Goal: Transaction & Acquisition: Book appointment/travel/reservation

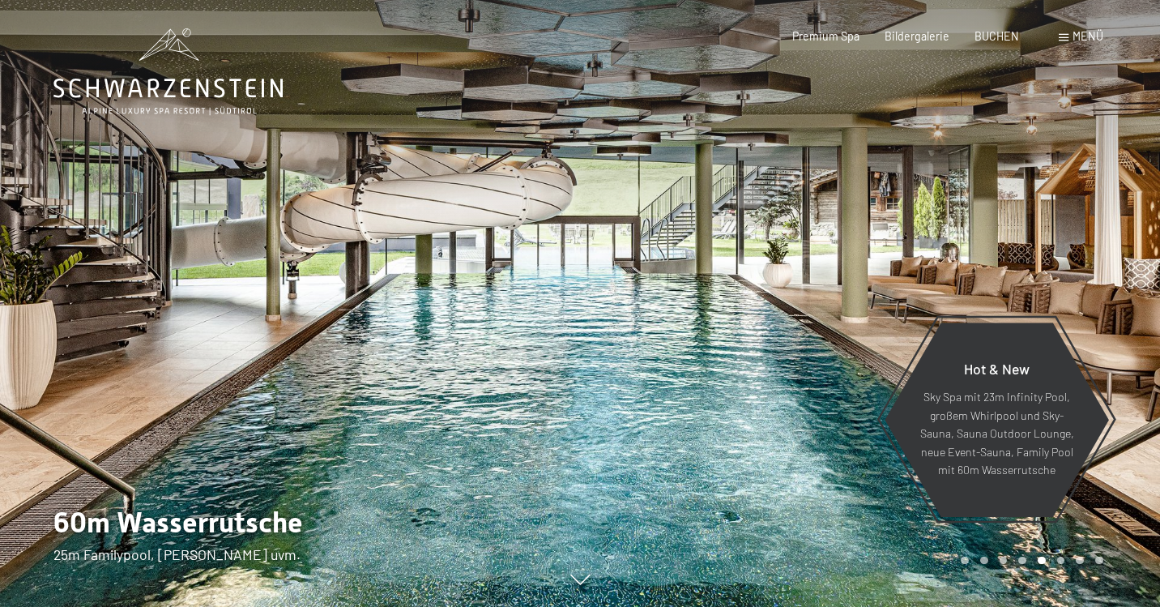
click at [1087, 36] on span "Menü" at bounding box center [1088, 36] width 31 height 14
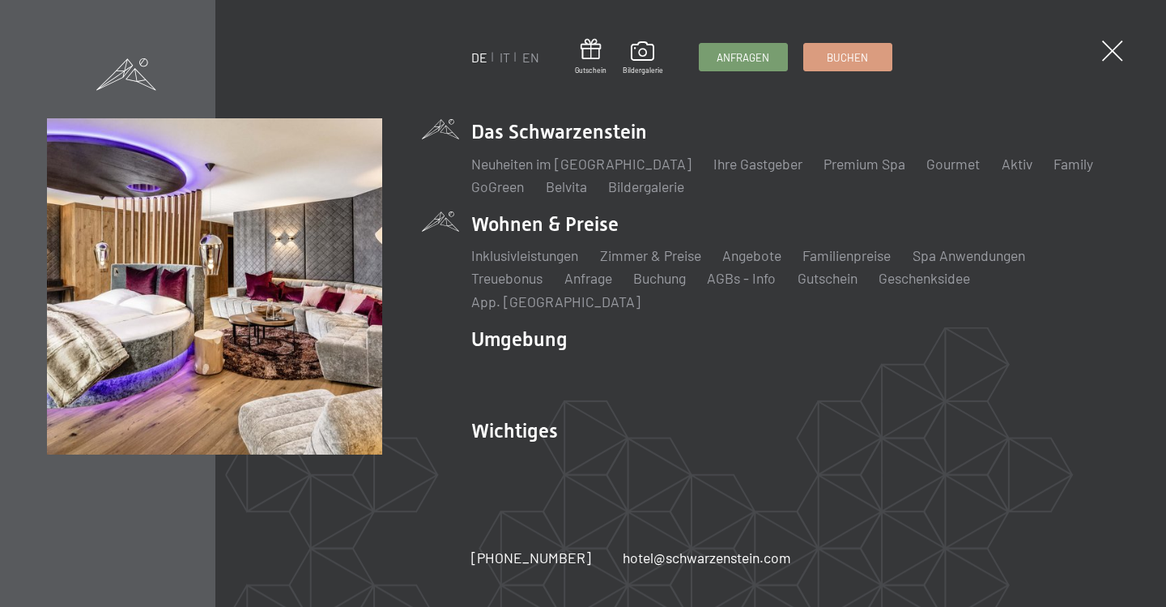
click at [537, 236] on li "Wohnen & Preise Inklusivleistungen Zimmer & Preise Liste Angebote Liste Familie…" at bounding box center [795, 261] width 648 height 100
click at [636, 264] on link "Zimmer & Preise" at bounding box center [650, 255] width 101 height 18
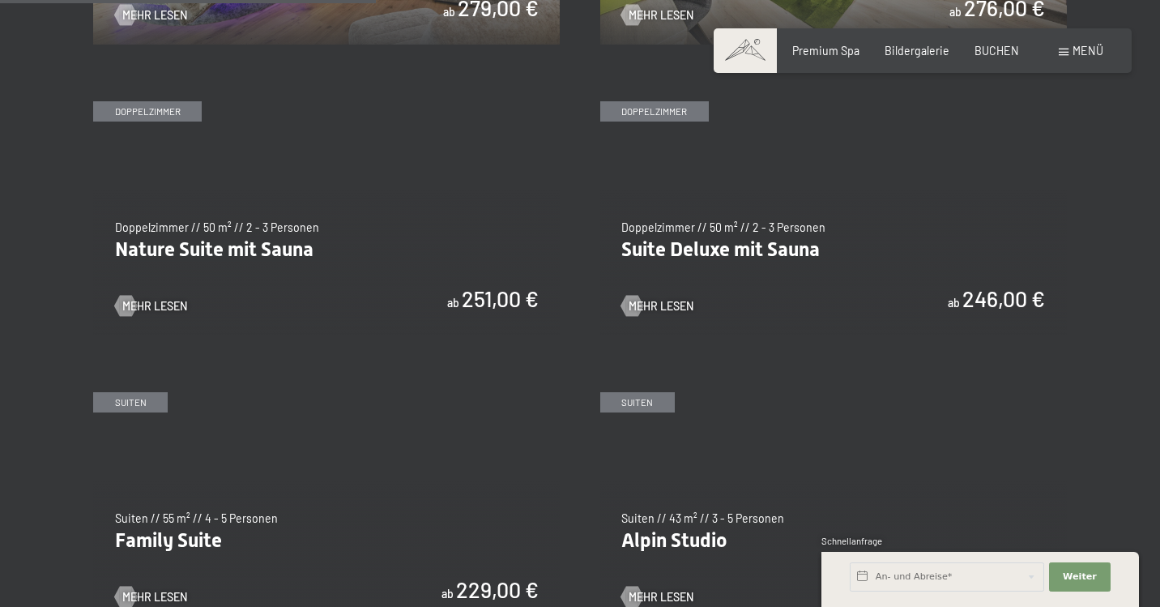
scroll to position [1457, 0]
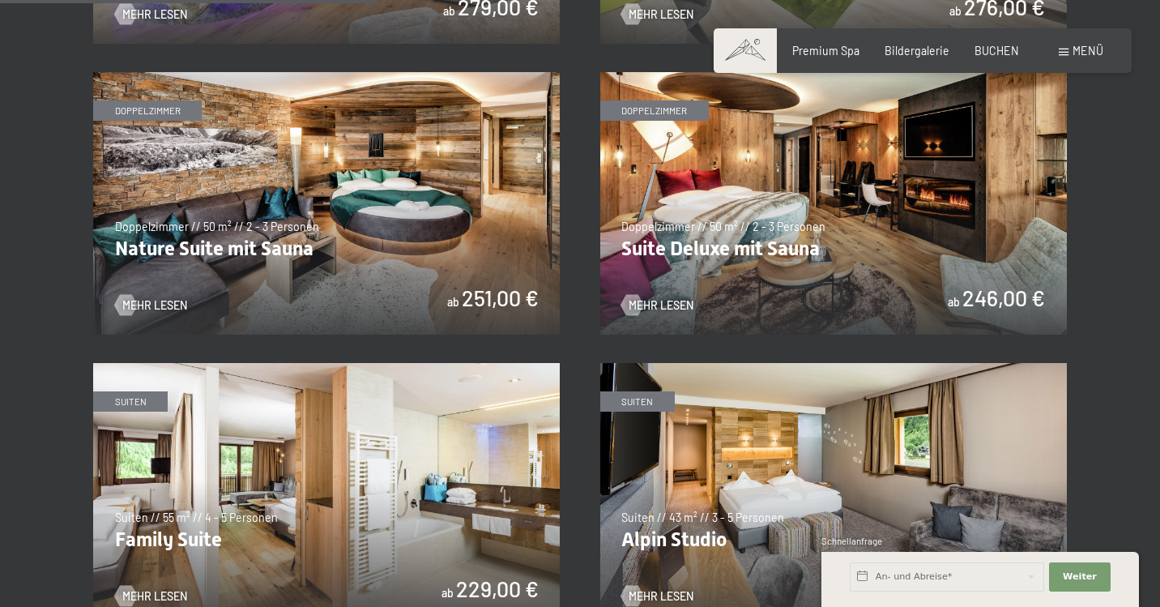
click at [722, 243] on img at bounding box center [833, 203] width 467 height 262
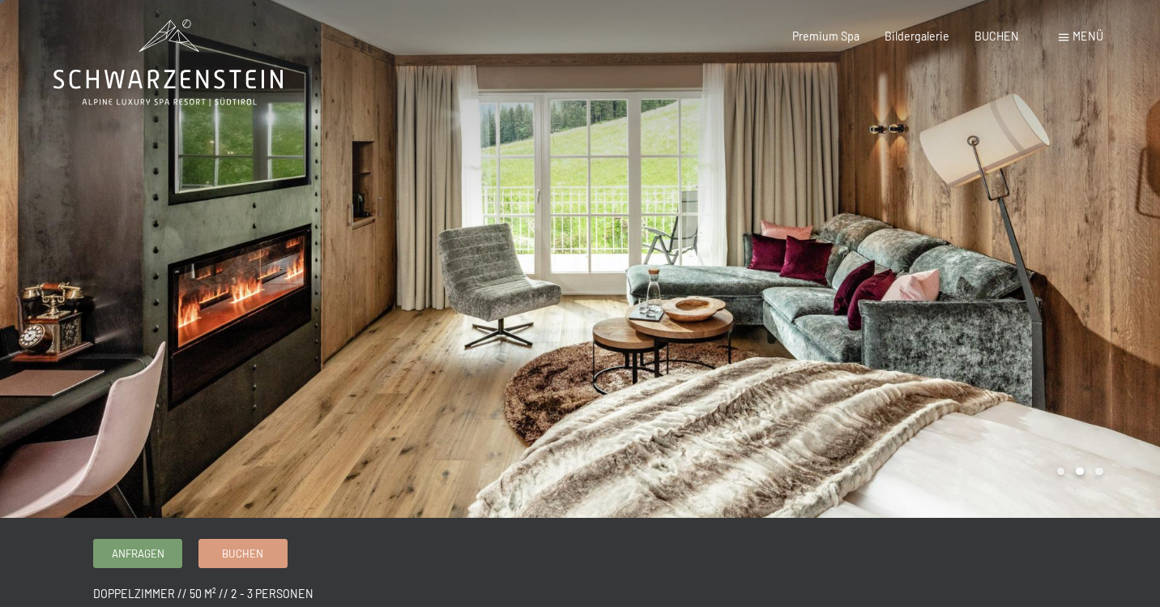
scroll to position [7, 0]
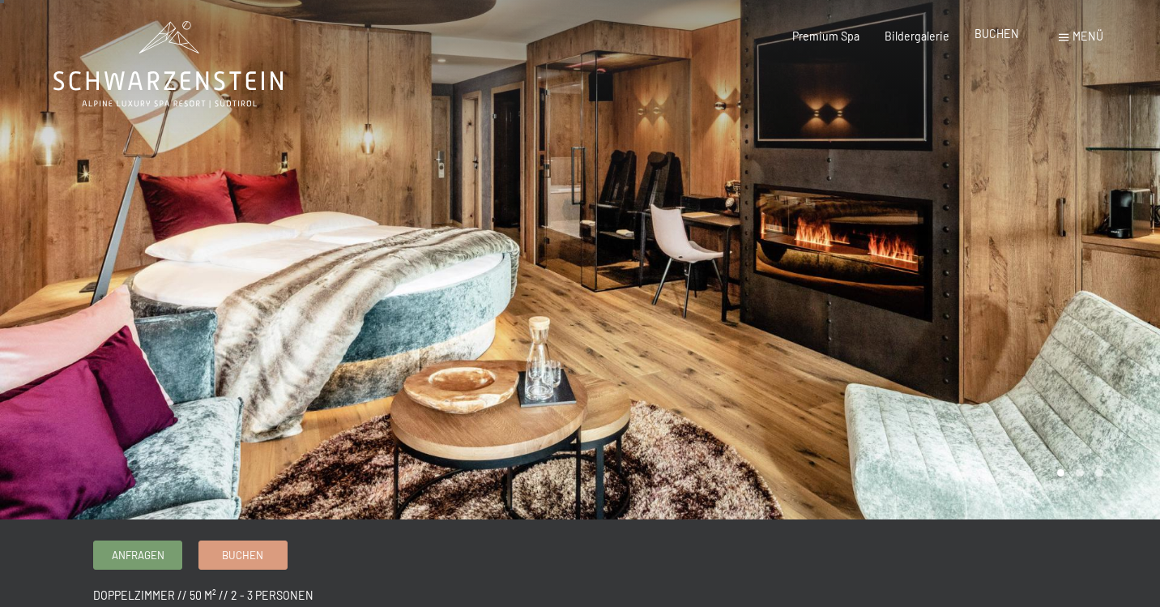
click at [1002, 38] on span "BUCHEN" at bounding box center [996, 34] width 45 height 14
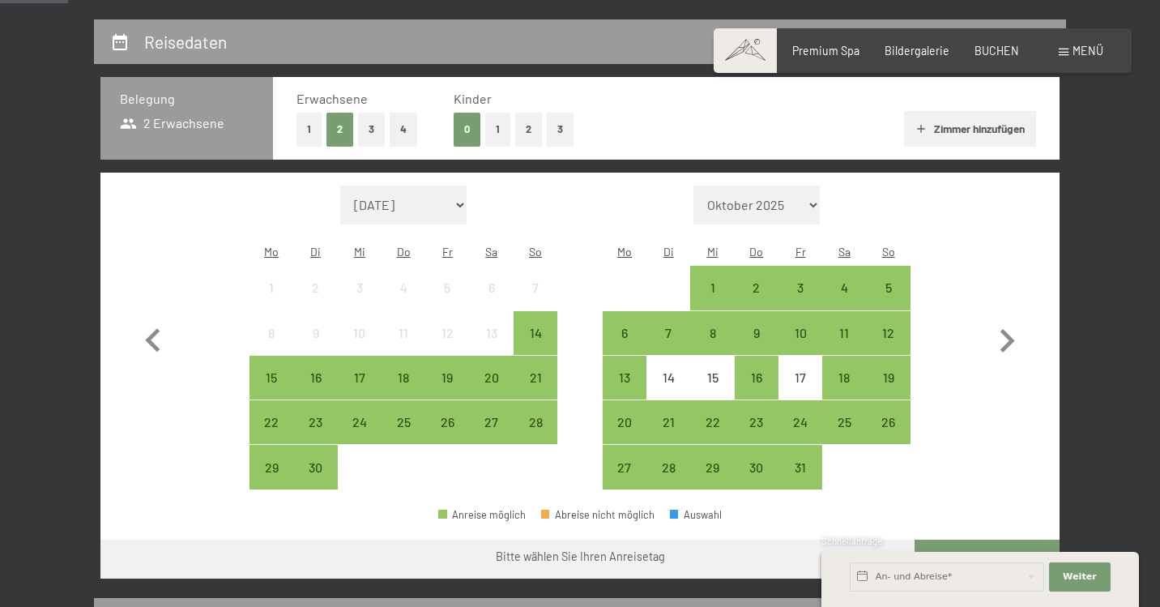
scroll to position [321, 0]
click at [1012, 324] on icon "button" at bounding box center [1006, 341] width 47 height 47
select select "2025-10-01"
select select "2025-11-01"
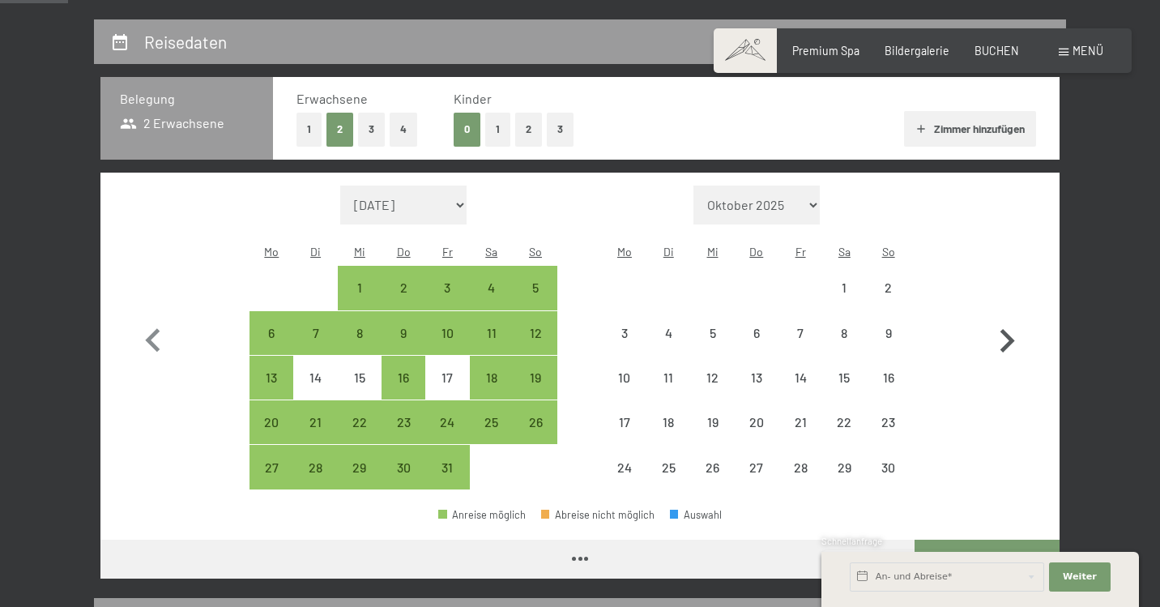
click at [1012, 324] on icon "button" at bounding box center [1006, 341] width 47 height 47
select select "2025-11-01"
select select "2025-12-01"
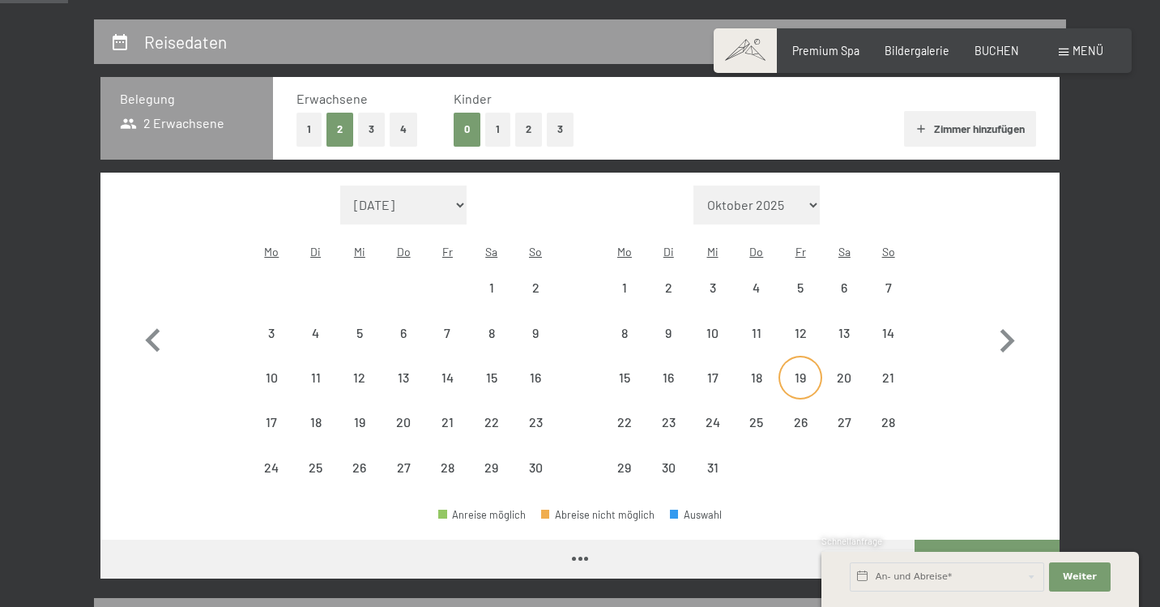
select select "2025-11-01"
select select "2025-12-01"
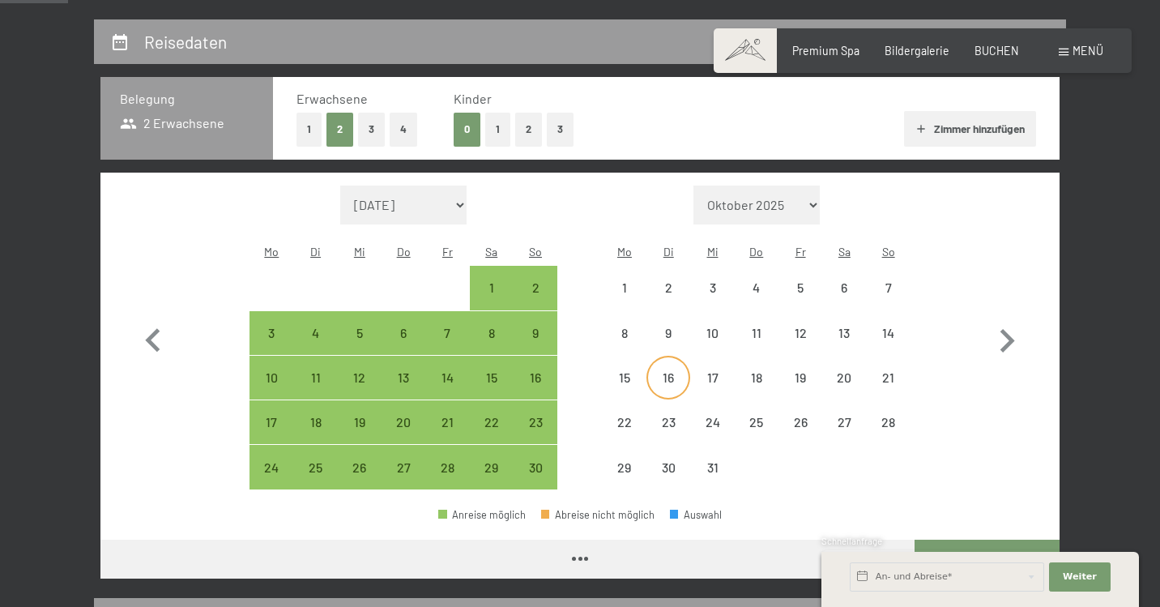
select select "2025-11-01"
select select "2025-12-01"
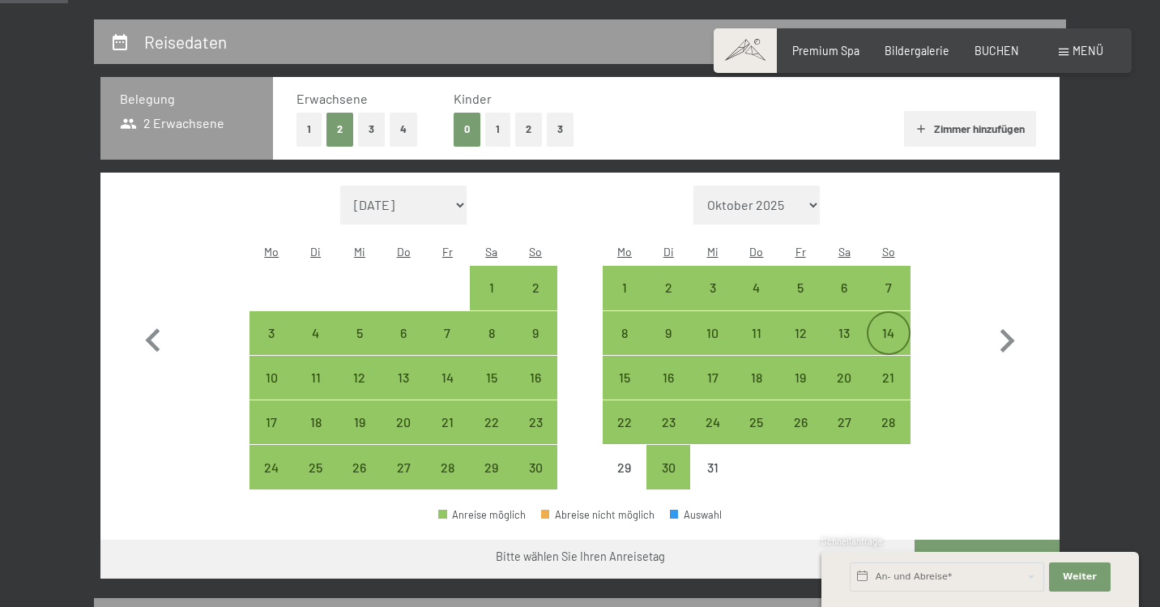
click at [893, 326] on div "14" at bounding box center [888, 346] width 41 height 41
select select "2025-11-01"
select select "2025-12-01"
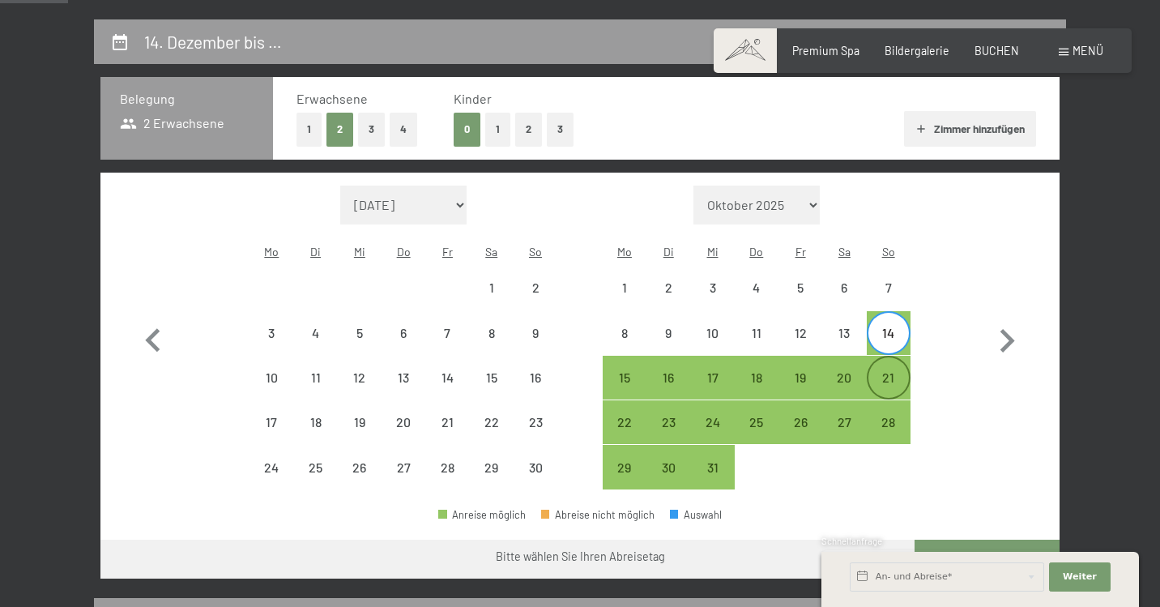
click at [889, 371] on div "21" at bounding box center [888, 391] width 41 height 41
select select "2025-11-01"
select select "2025-12-01"
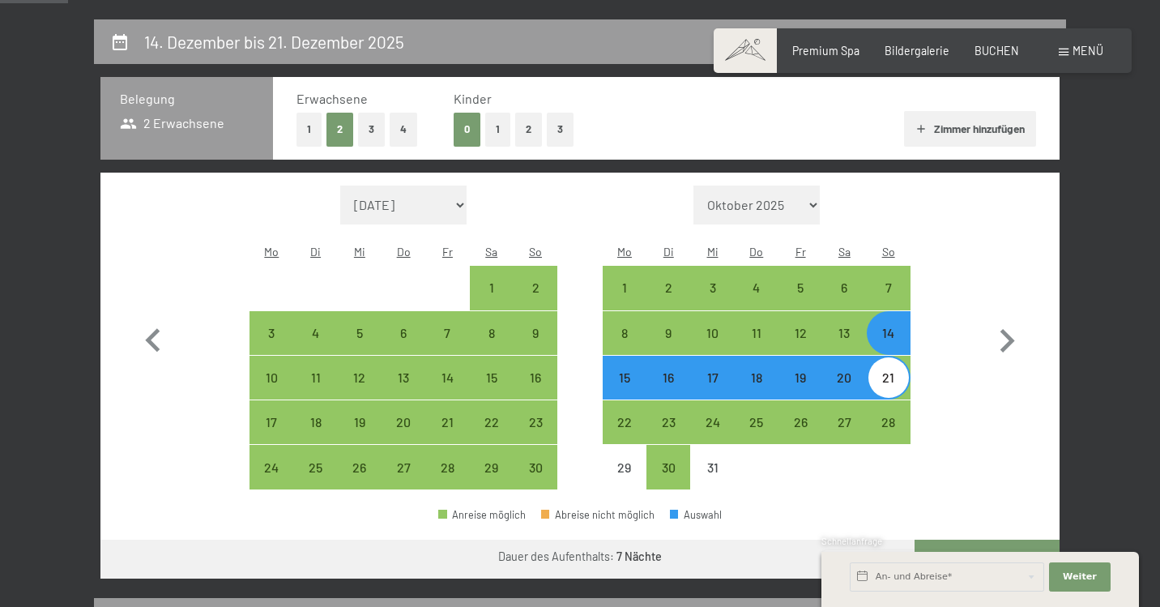
click at [994, 535] on div "Schnellanfrage" at bounding box center [980, 542] width 318 height 15
click at [1077, 577] on span "Weiter" at bounding box center [1080, 576] width 34 height 13
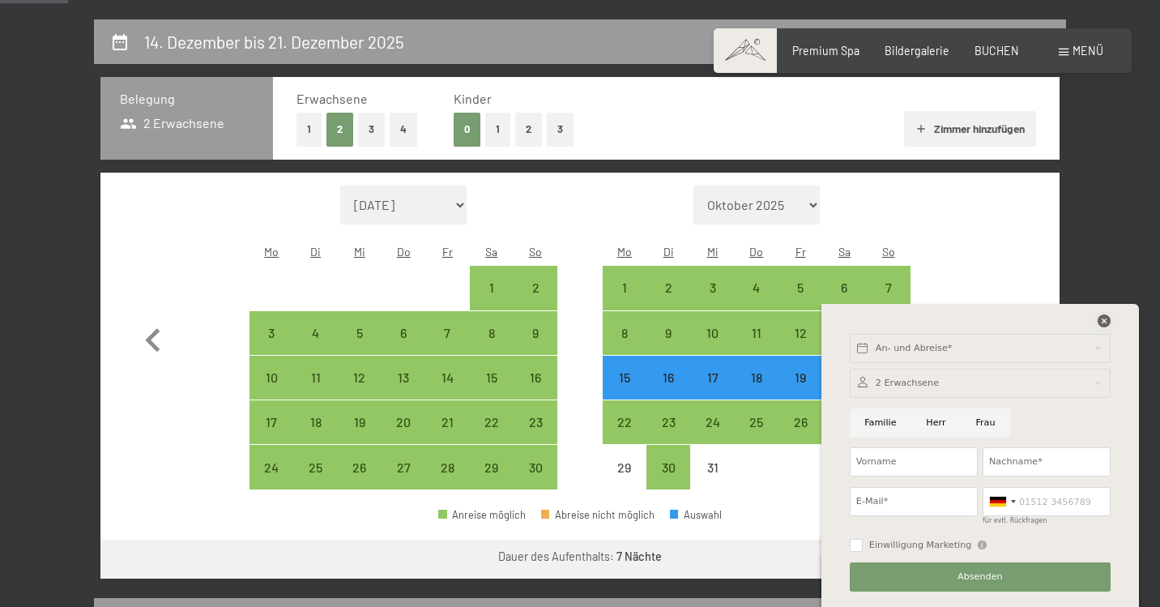
click at [1100, 317] on icon at bounding box center [1104, 320] width 13 height 13
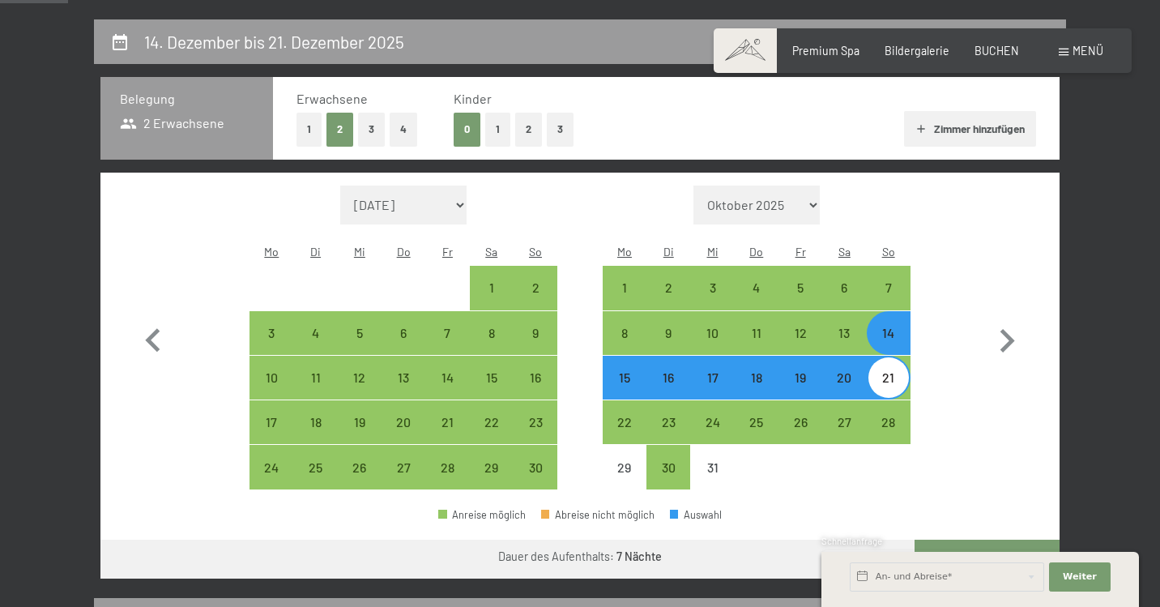
click at [956, 539] on button "Weiter zu „Zimmer“" at bounding box center [987, 558] width 145 height 39
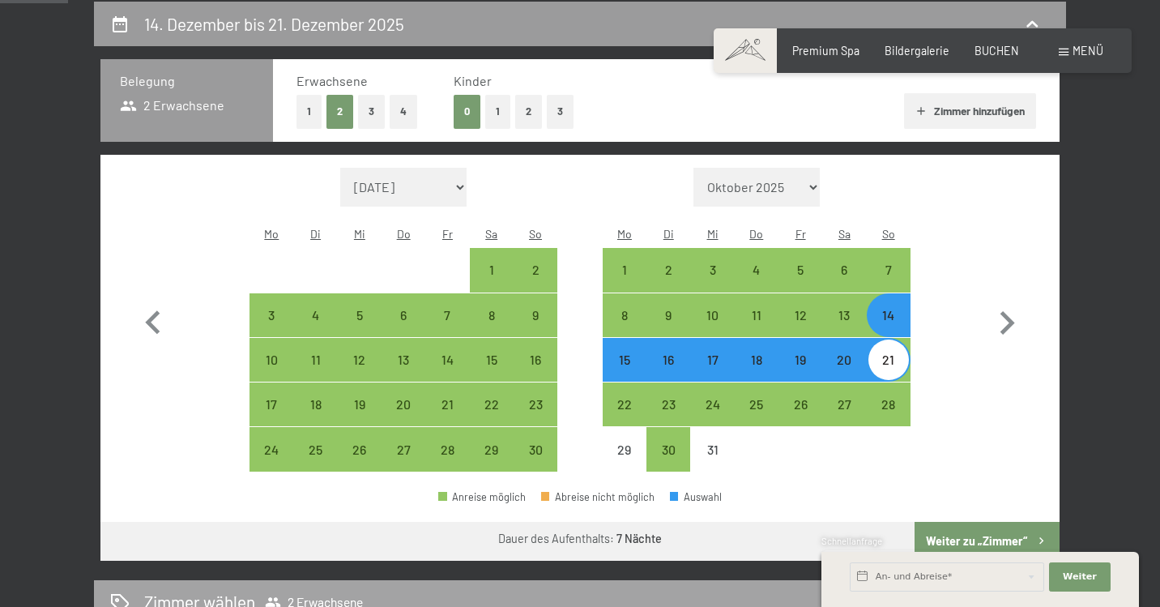
select select "2025-11-01"
select select "2025-12-01"
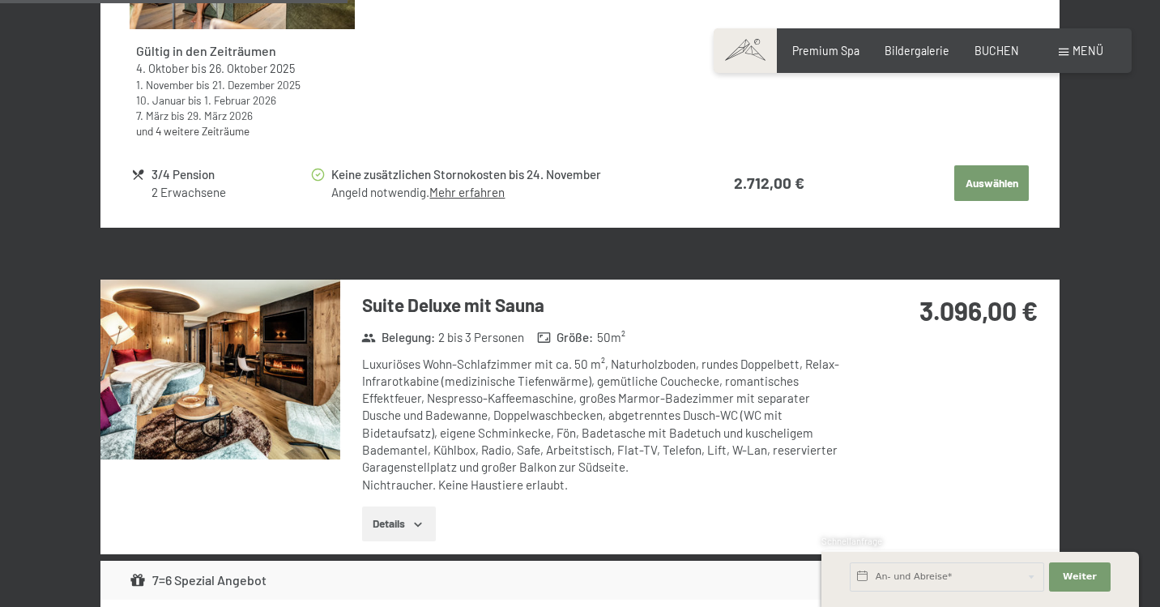
scroll to position [1672, 0]
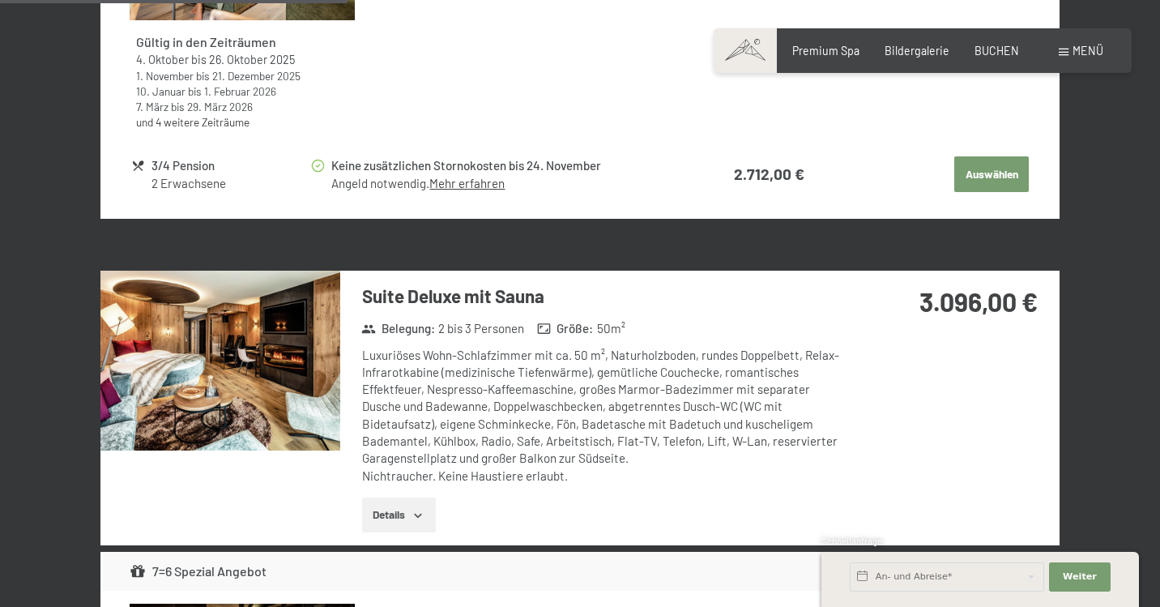
click at [421, 509] on icon "button" at bounding box center [418, 515] width 13 height 13
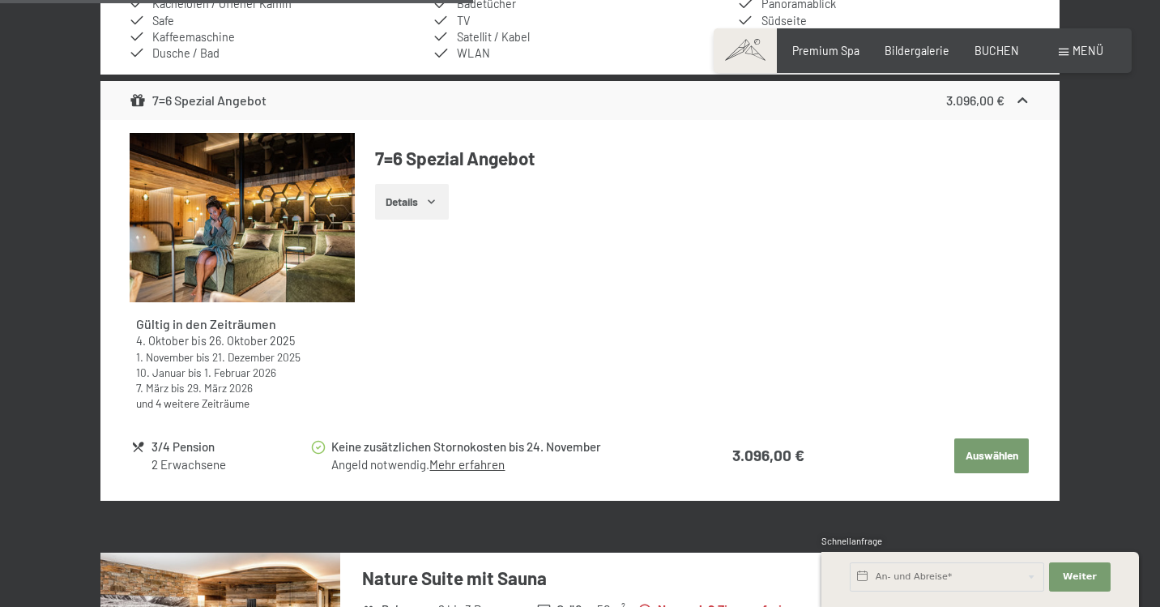
scroll to position [2368, 0]
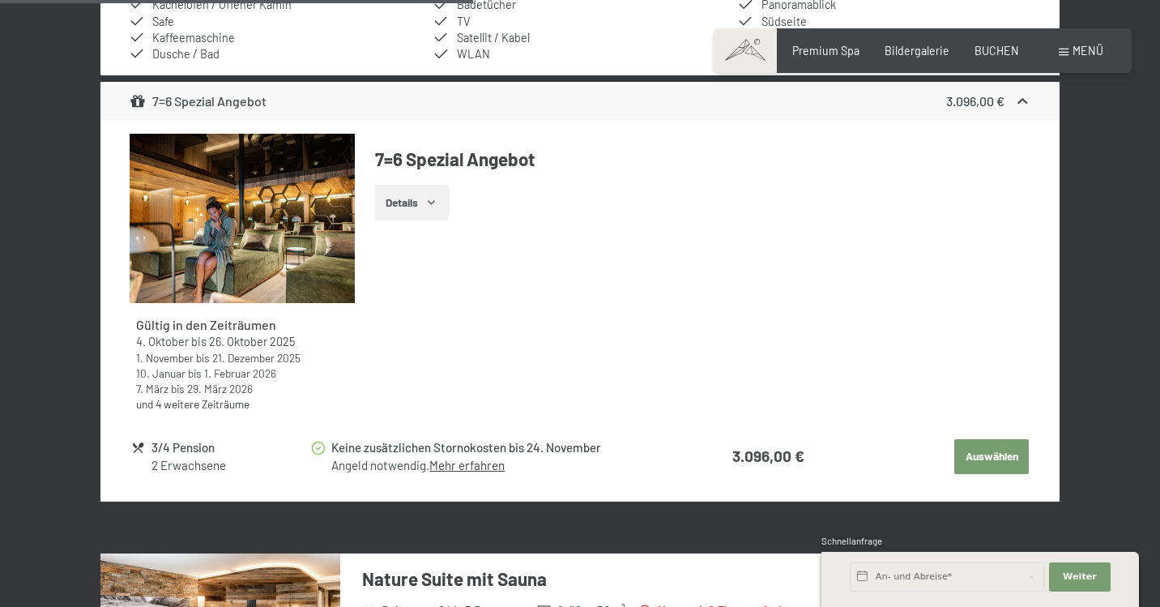
click at [982, 439] on button "Auswählen" at bounding box center [991, 457] width 75 height 36
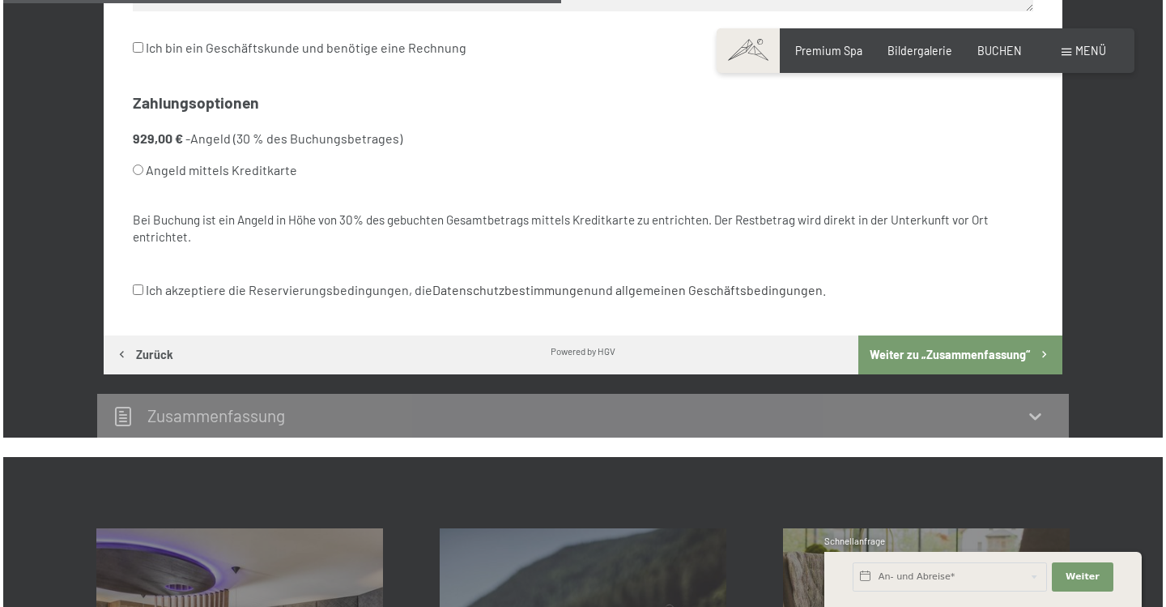
scroll to position [1065, 0]
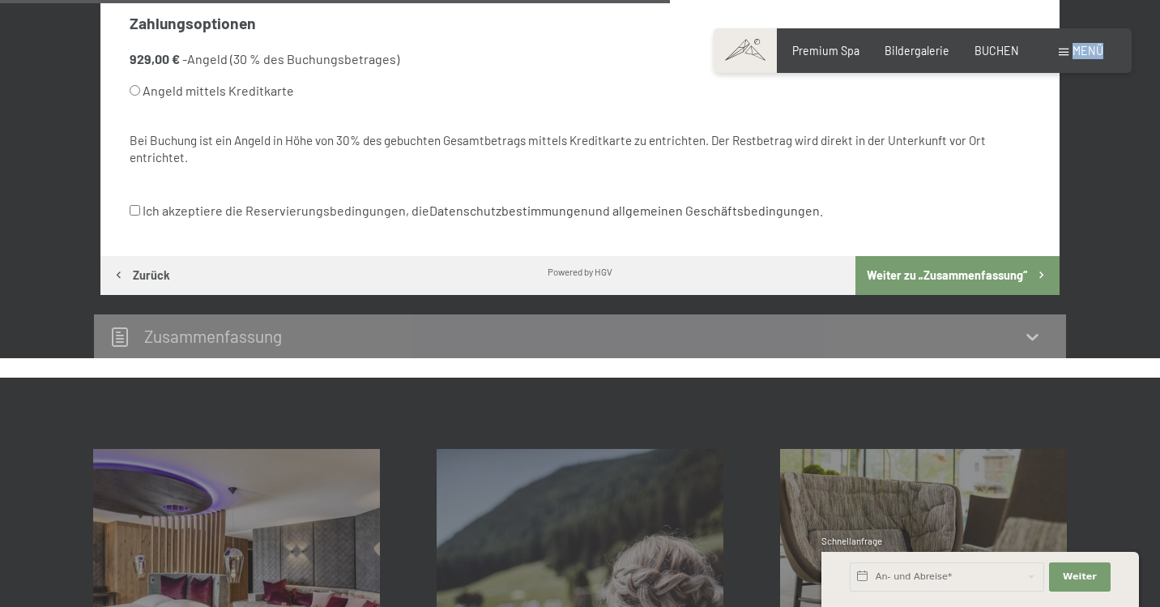
click at [1084, 50] on span "Menü" at bounding box center [1088, 51] width 31 height 14
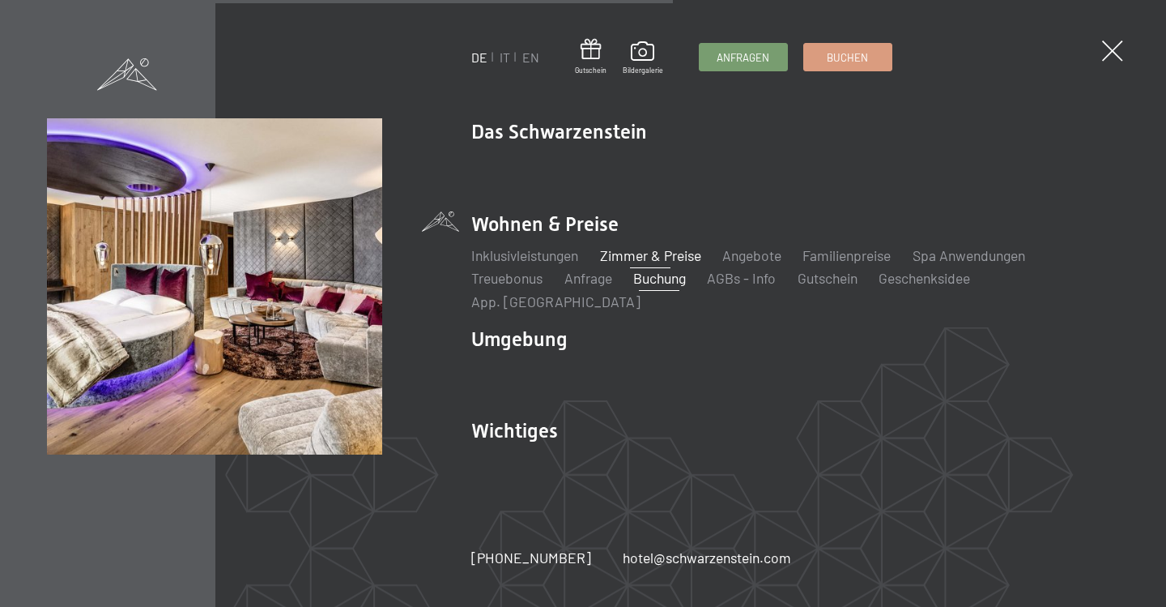
click at [640, 264] on link "Zimmer & Preise" at bounding box center [650, 255] width 101 height 18
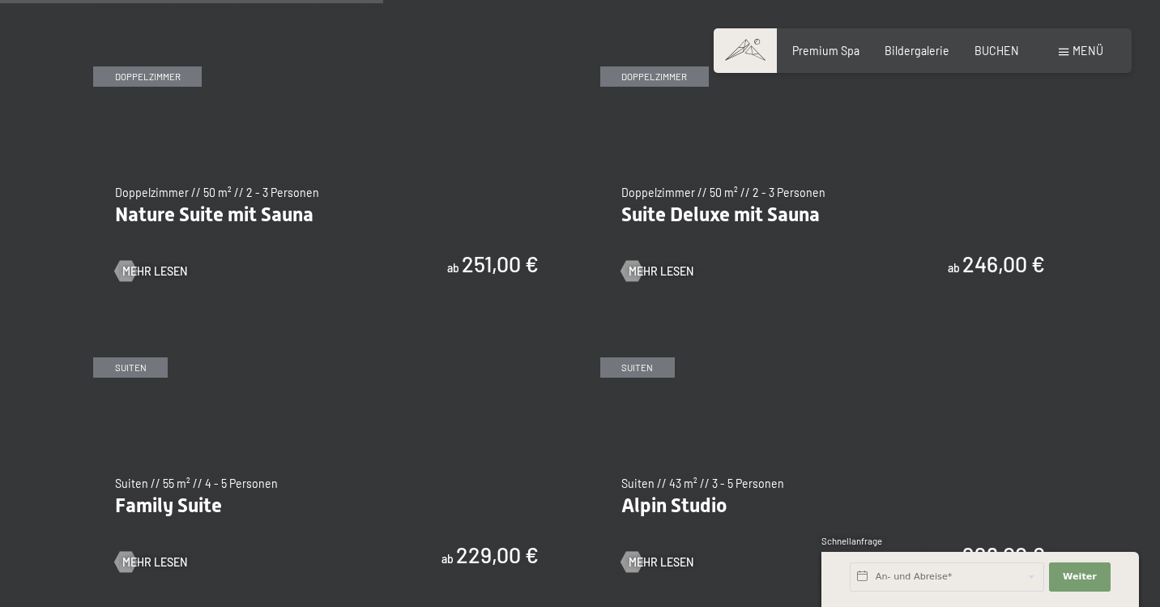
scroll to position [1494, 0]
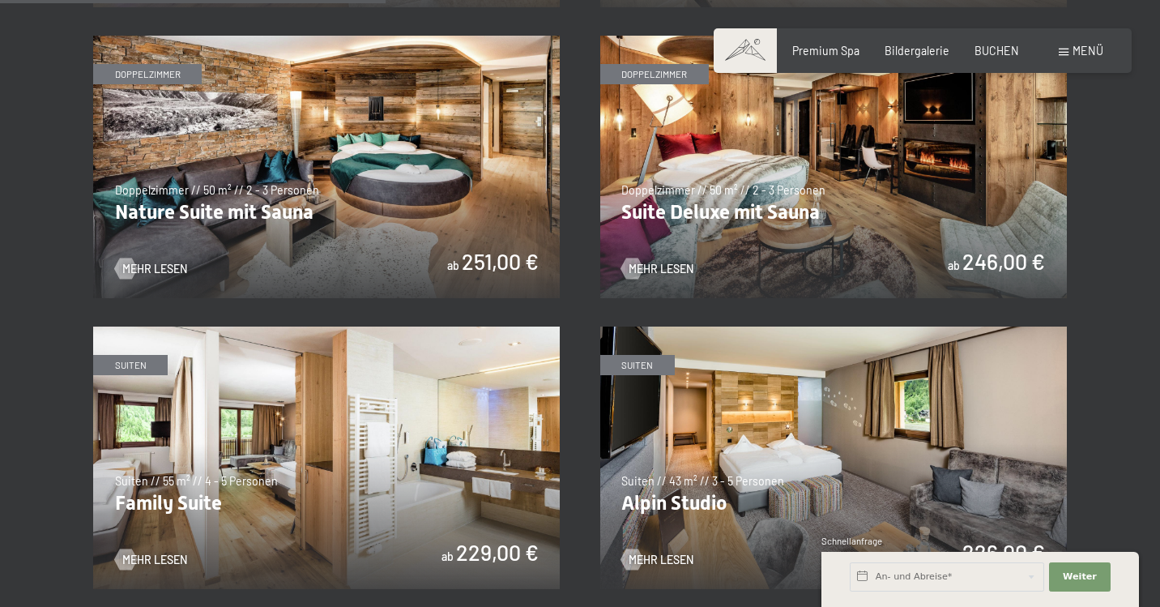
click at [737, 199] on img at bounding box center [833, 167] width 467 height 262
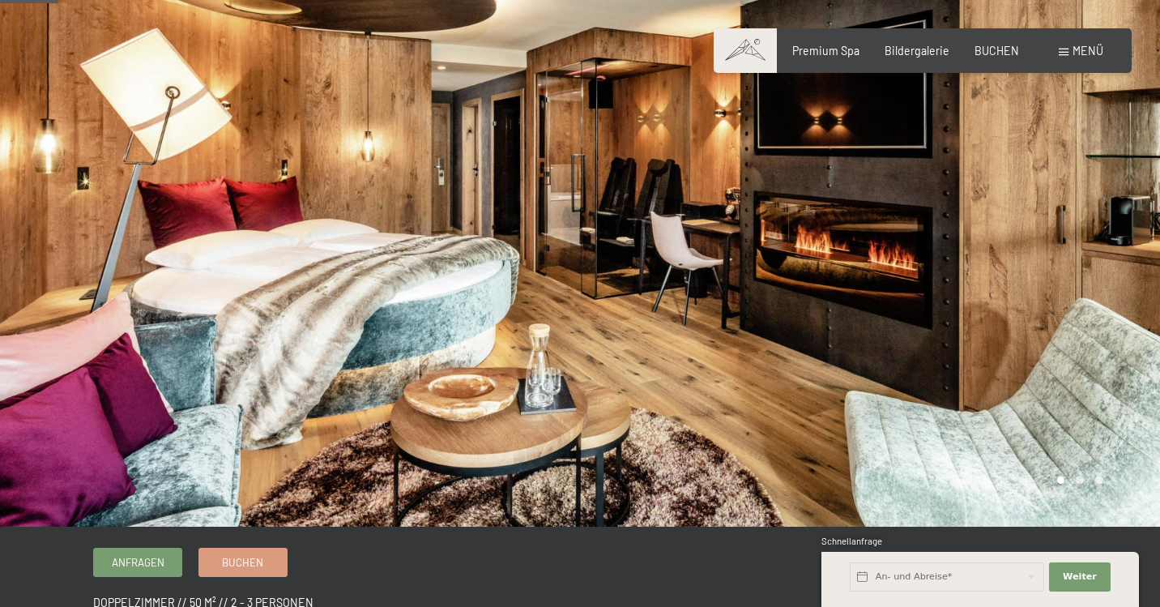
scroll to position [433, 0]
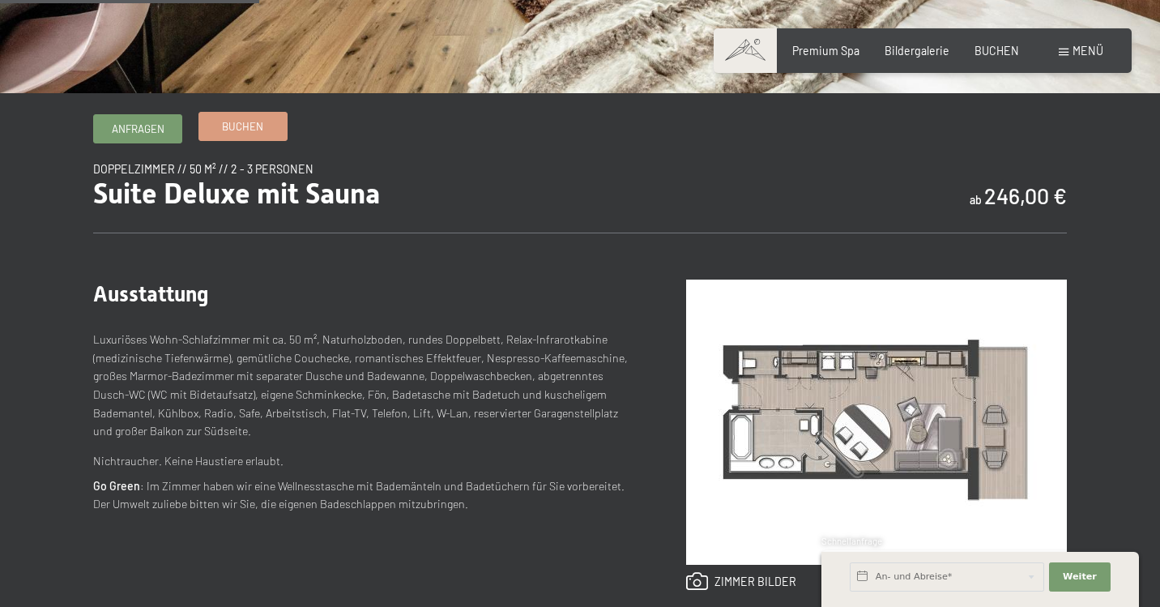
click at [249, 127] on span "Buchen" at bounding box center [242, 126] width 41 height 15
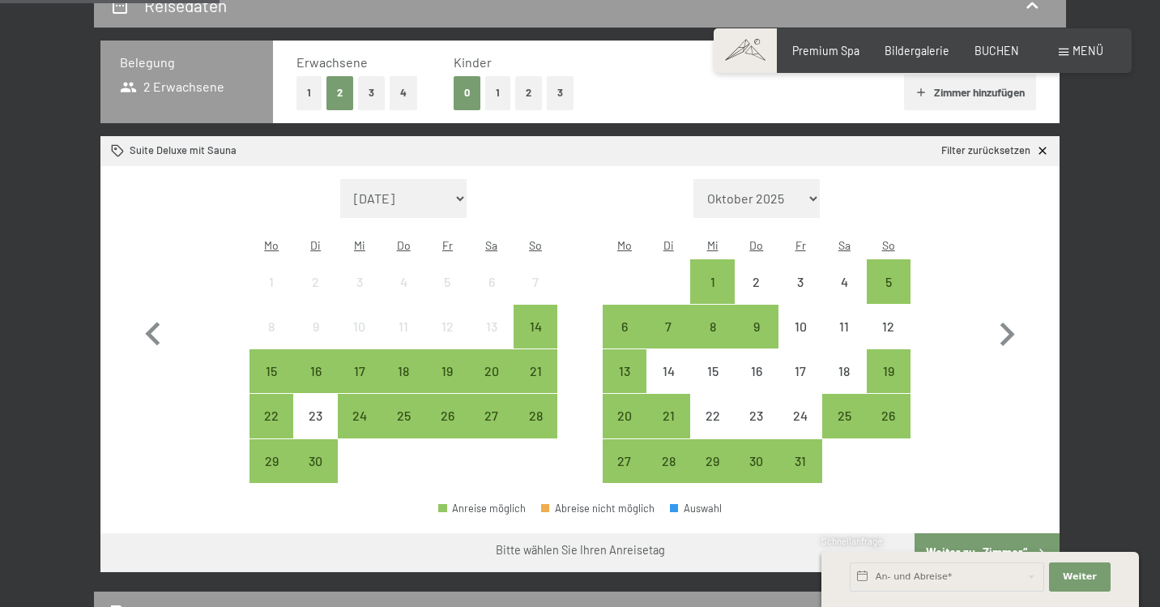
scroll to position [357, 0]
click at [1011, 322] on icon "button" at bounding box center [1007, 333] width 15 height 23
select select "2025-10-01"
select select "2025-11-01"
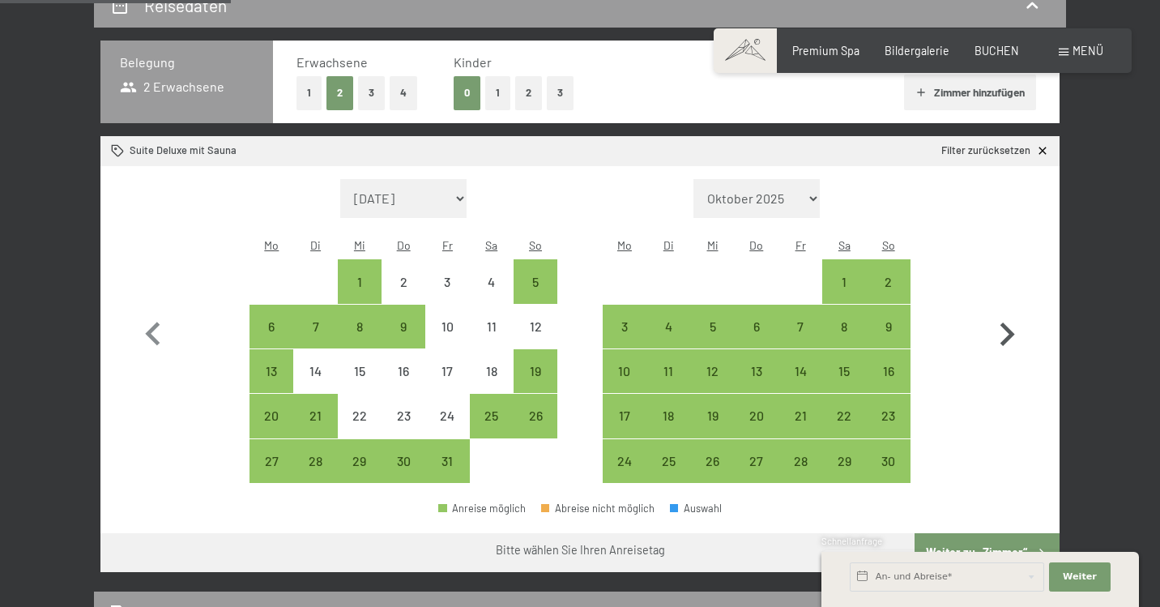
click at [1011, 322] on icon "button" at bounding box center [1007, 333] width 15 height 23
select select "2025-11-01"
select select "2025-12-01"
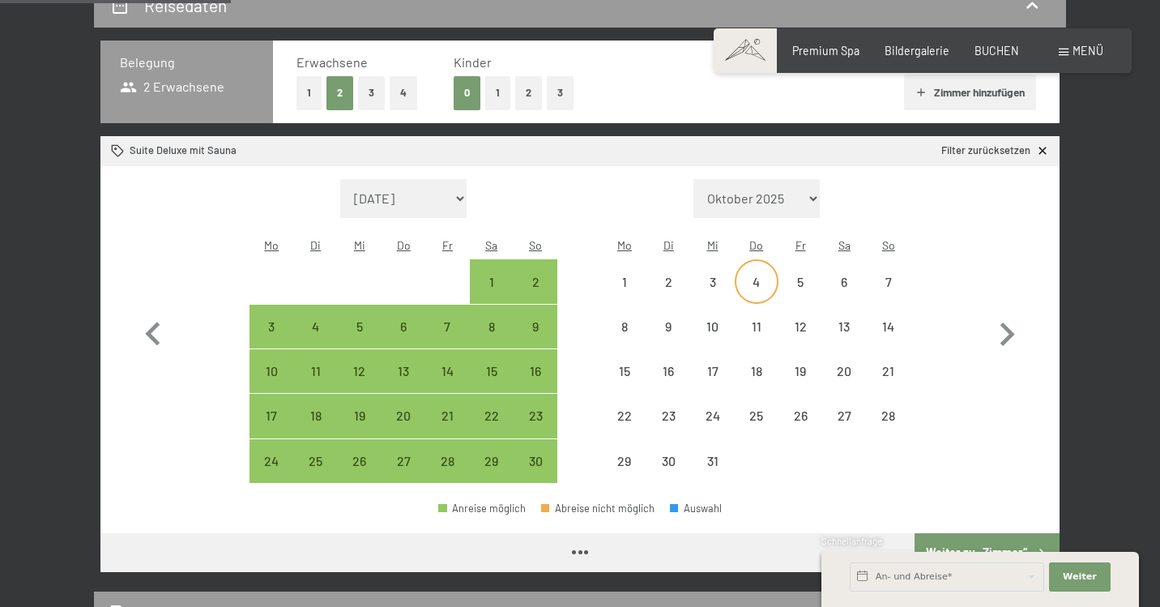
select select "2025-11-01"
select select "2025-12-01"
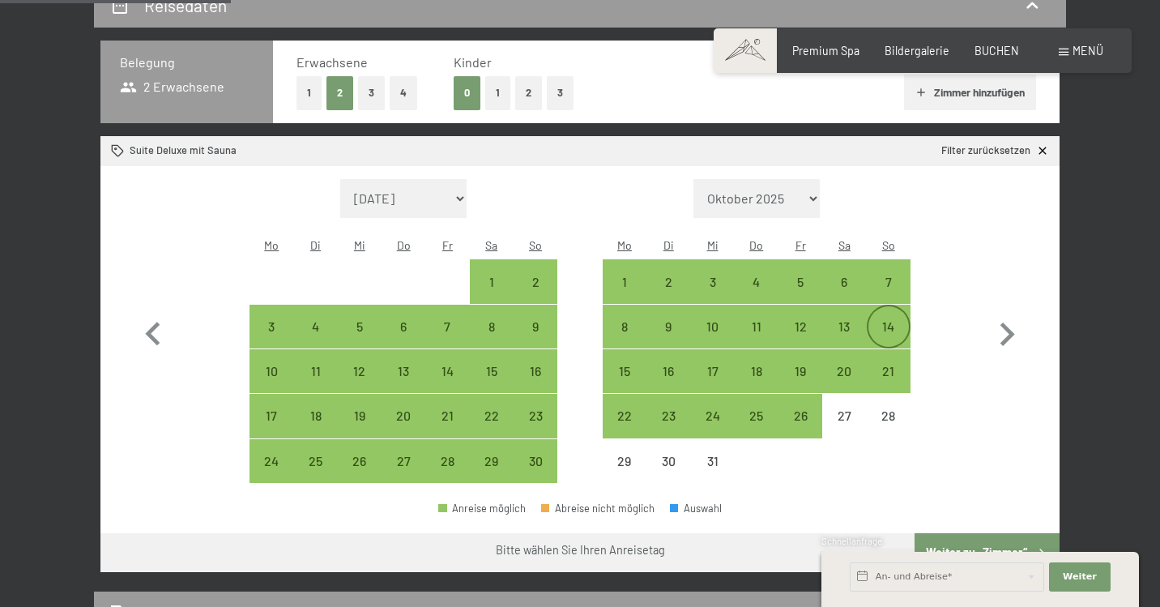
click at [895, 320] on div "14" at bounding box center [888, 340] width 41 height 41
select select "2025-11-01"
select select "2025-12-01"
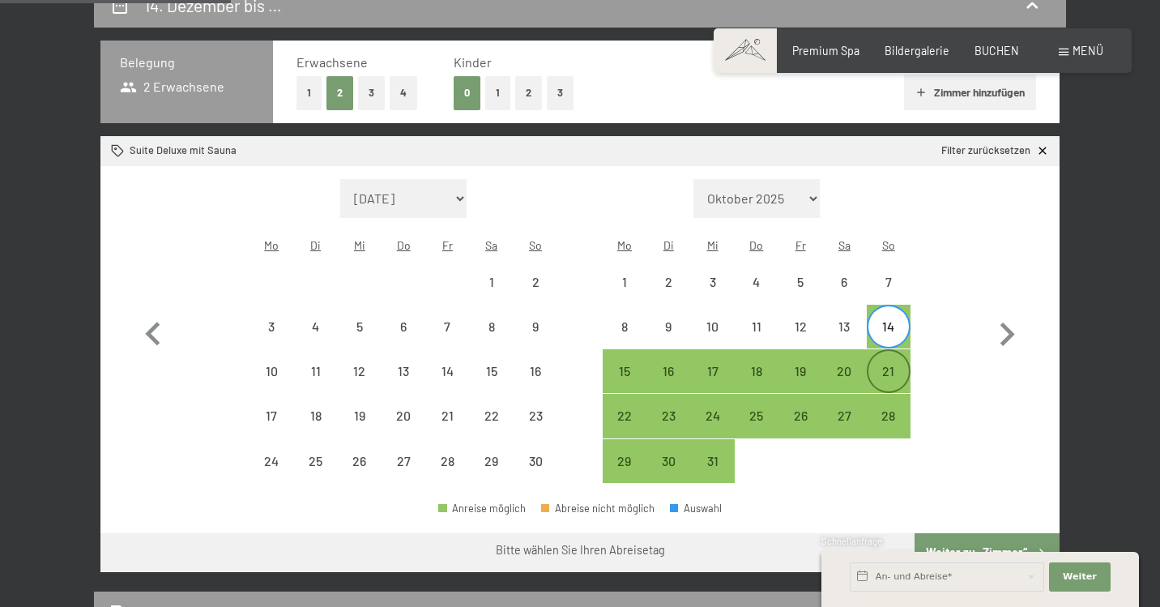
click at [887, 365] on div "21" at bounding box center [888, 385] width 41 height 41
select select "2025-11-01"
select select "2025-12-01"
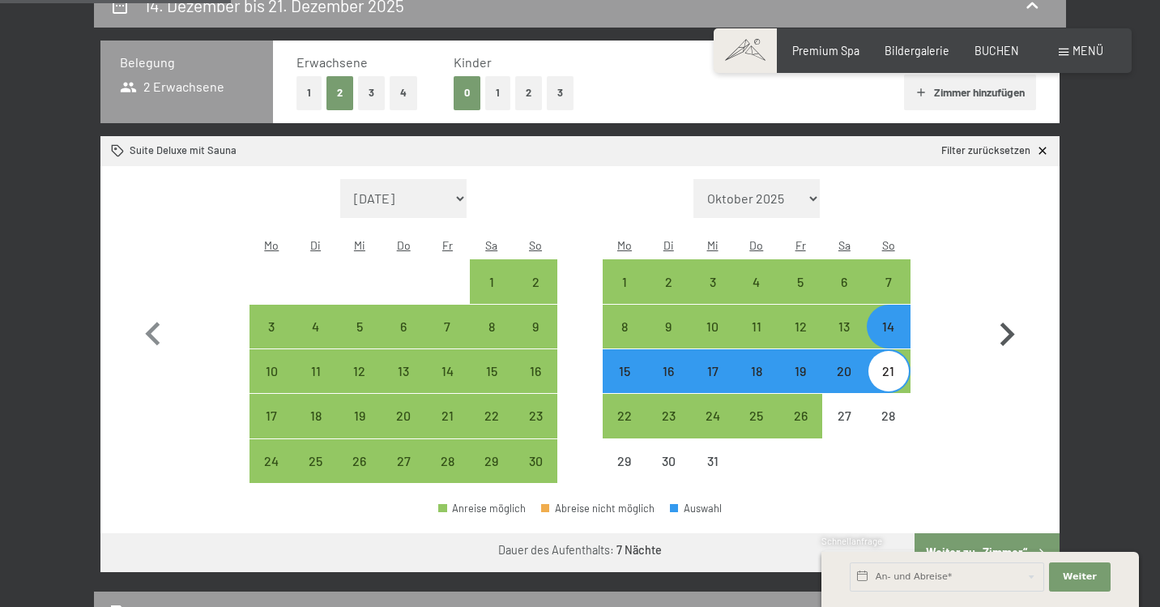
click at [1012, 322] on icon "button" at bounding box center [1007, 333] width 15 height 23
select select "2025-12-01"
select select "2026-01-01"
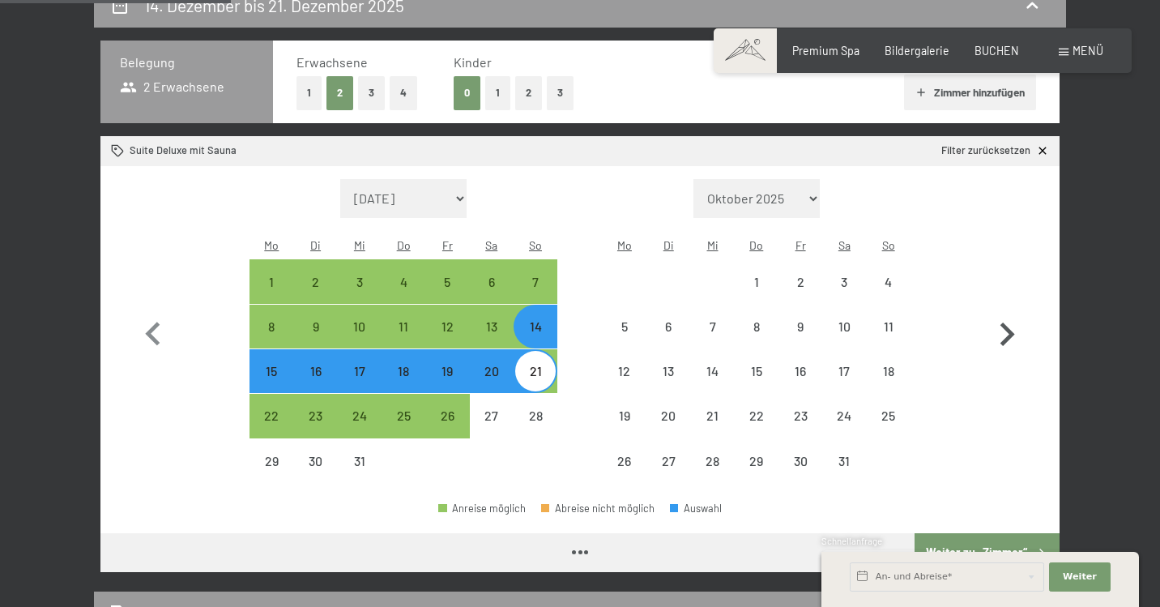
select select "2025-12-01"
select select "2026-01-01"
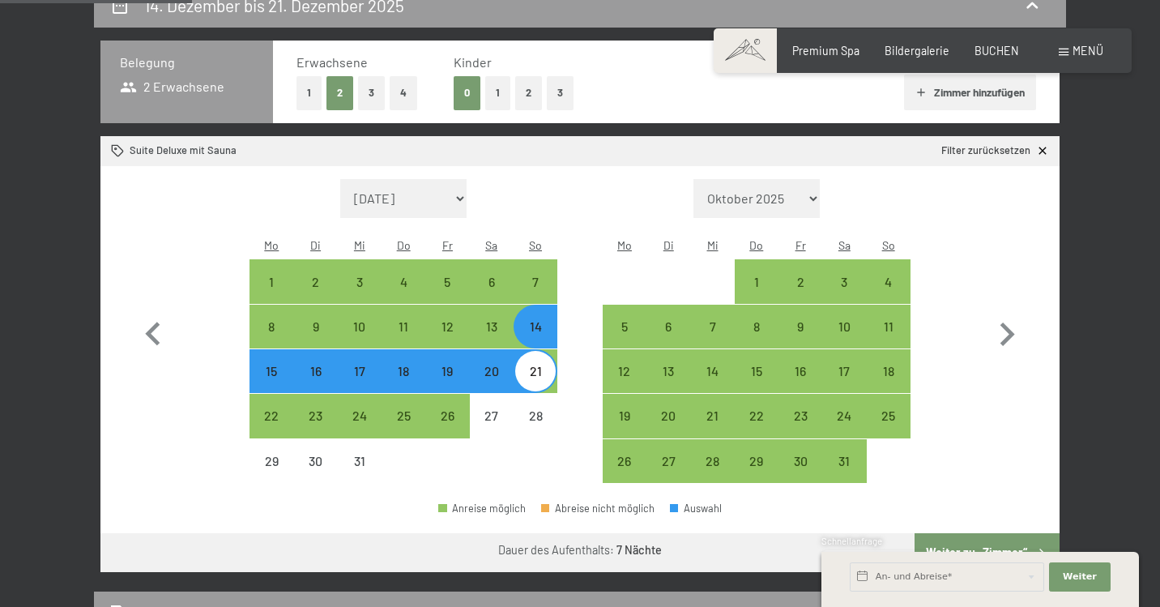
scroll to position [367, 0]
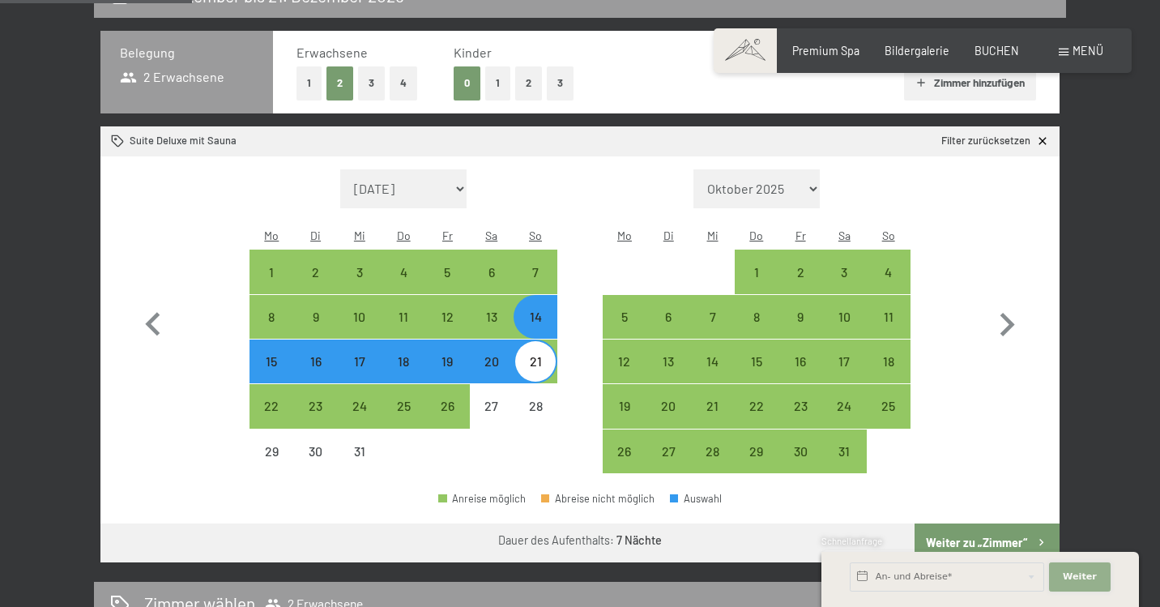
click at [1089, 574] on span "Weiter" at bounding box center [1080, 576] width 34 height 13
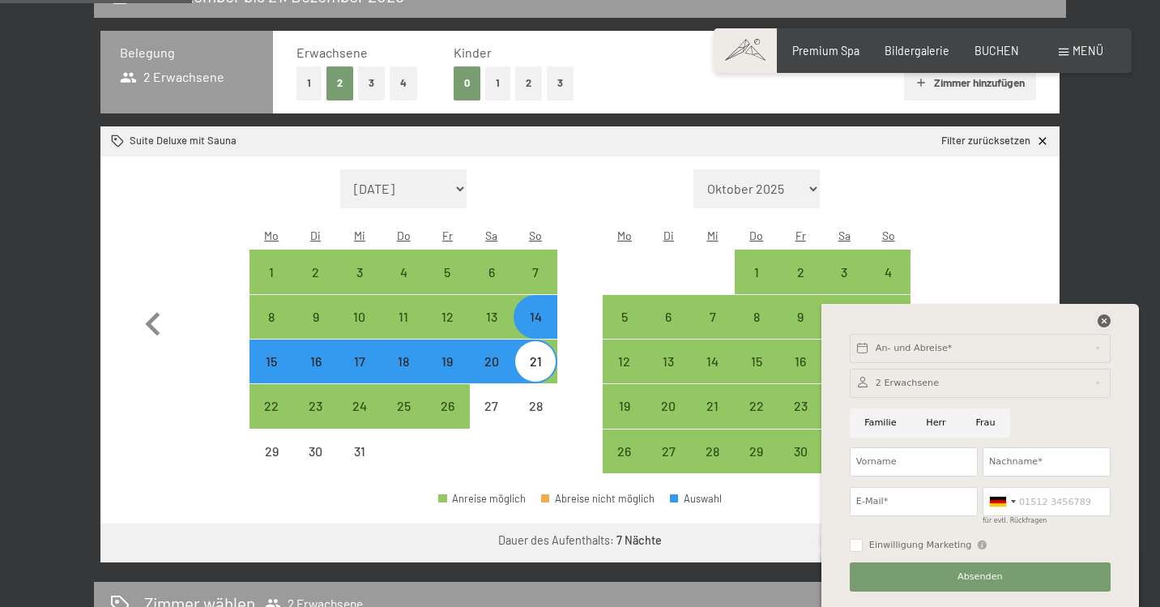
click at [1103, 319] on icon at bounding box center [1104, 320] width 13 height 13
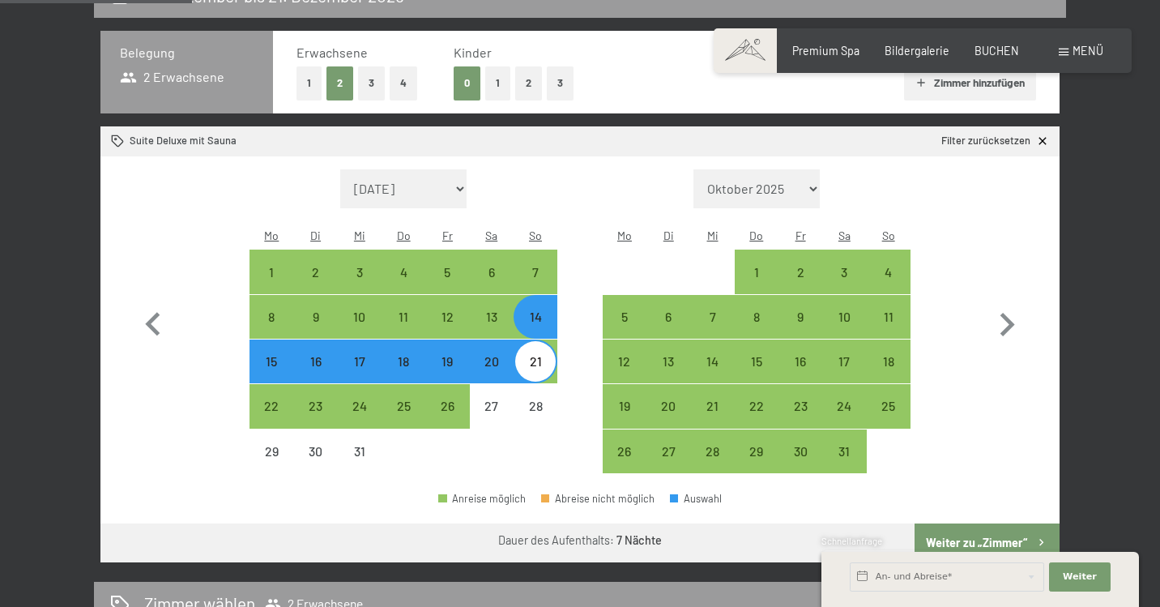
click at [973, 523] on button "Weiter zu „Zimmer“" at bounding box center [987, 542] width 145 height 39
select select "2025-12-01"
select select "2026-01-01"
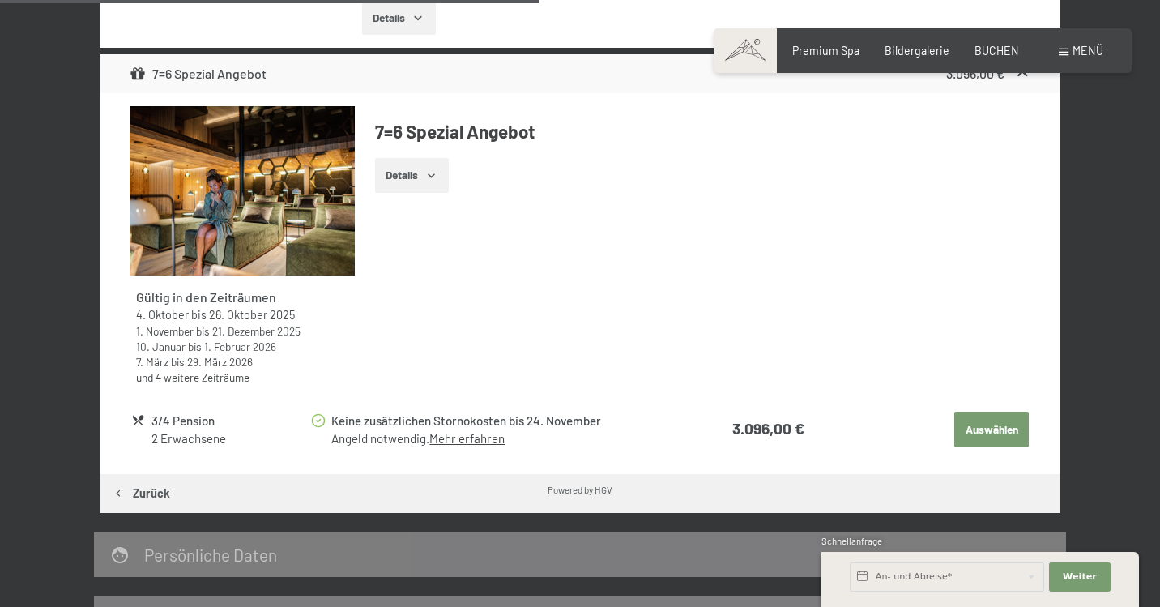
scroll to position [842, 0]
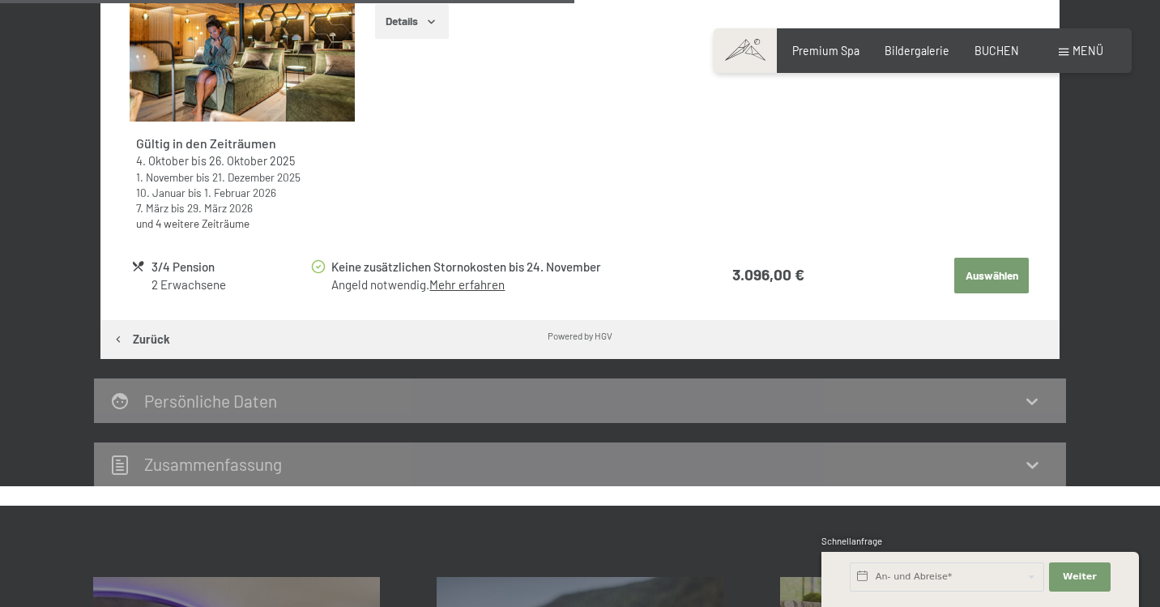
click at [995, 265] on button "Auswählen" at bounding box center [991, 276] width 75 height 36
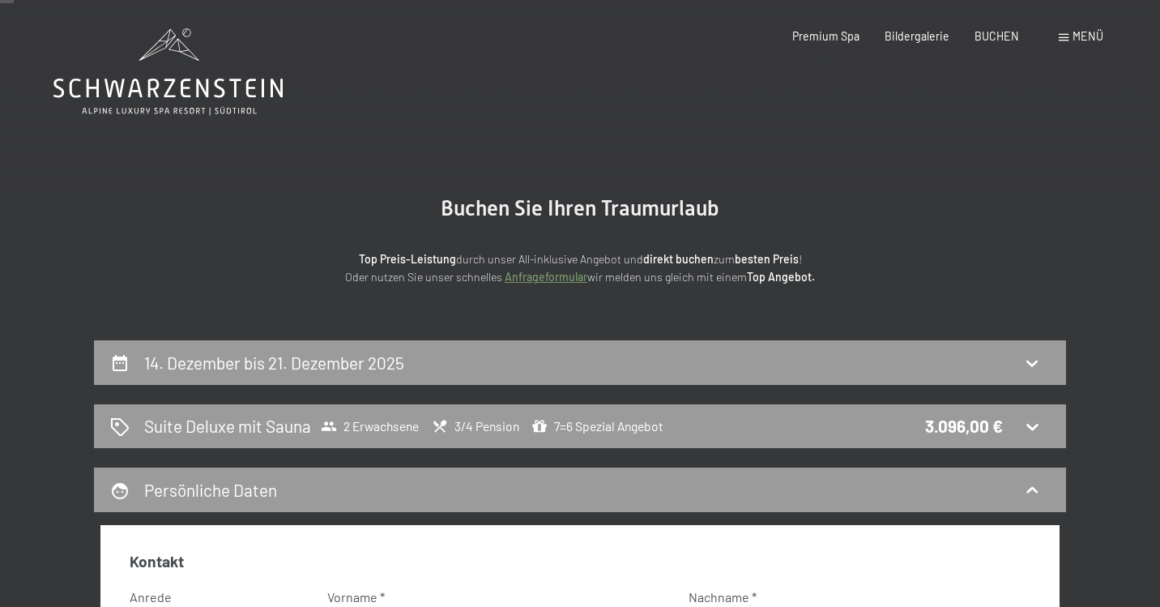
scroll to position [0, 0]
click at [833, 35] on span "Premium Spa" at bounding box center [825, 34] width 67 height 14
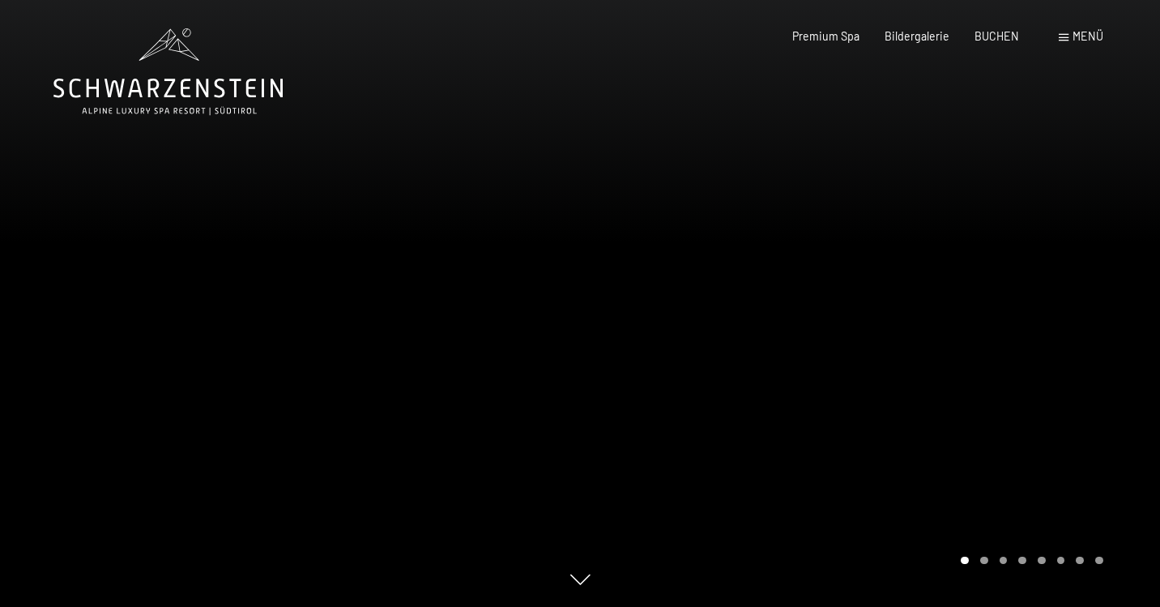
click at [1106, 370] on div at bounding box center [870, 303] width 580 height 607
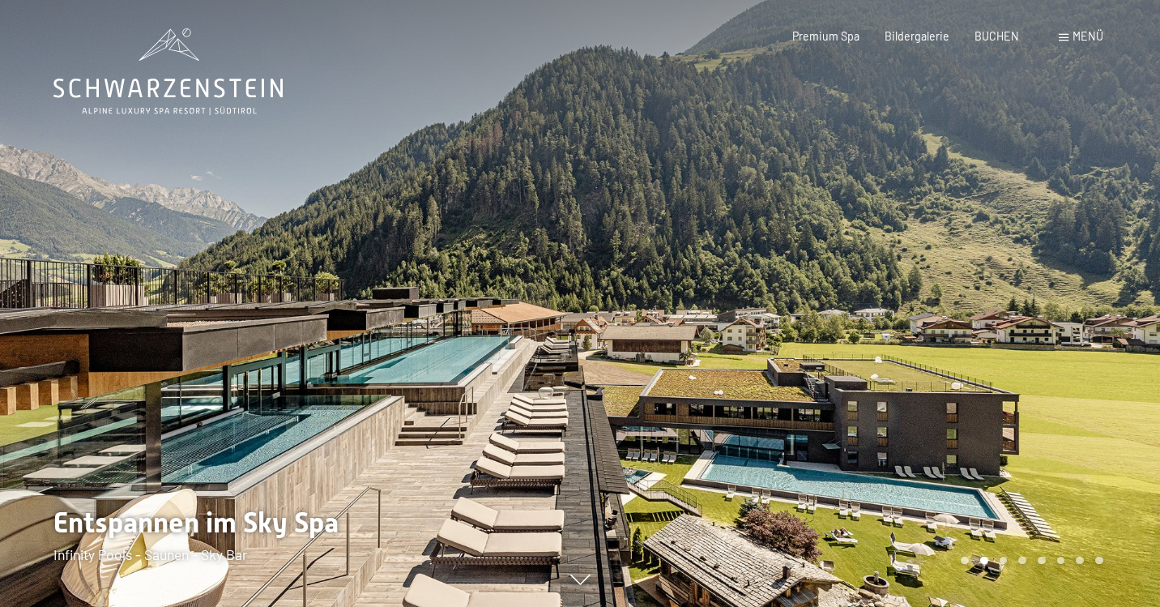
click at [1106, 370] on div at bounding box center [870, 303] width 580 height 607
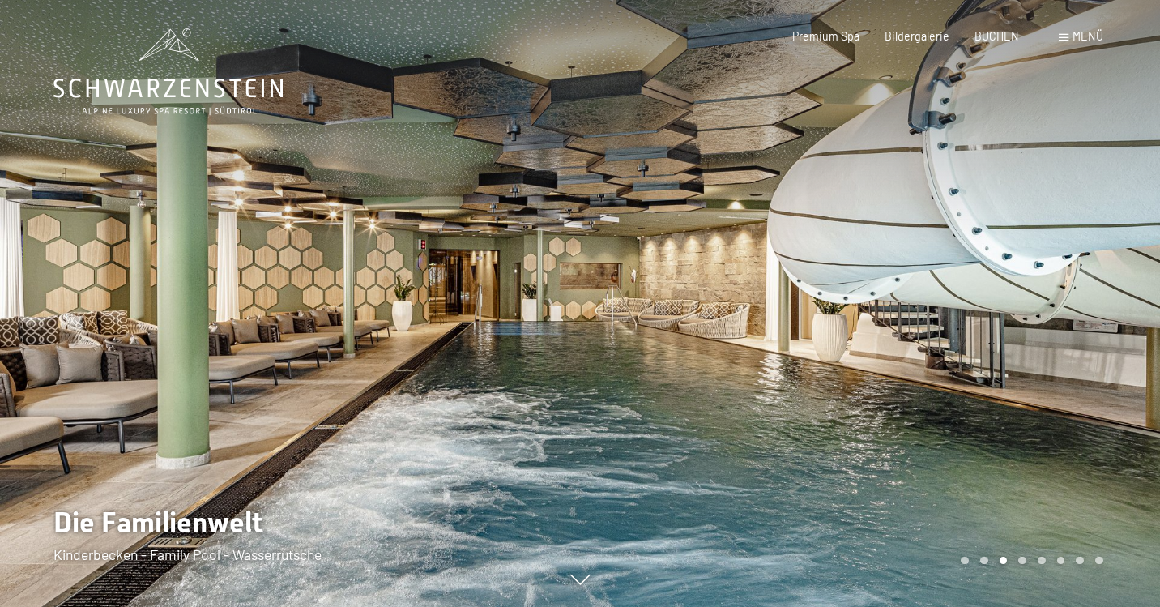
click at [1106, 370] on div at bounding box center [870, 303] width 580 height 607
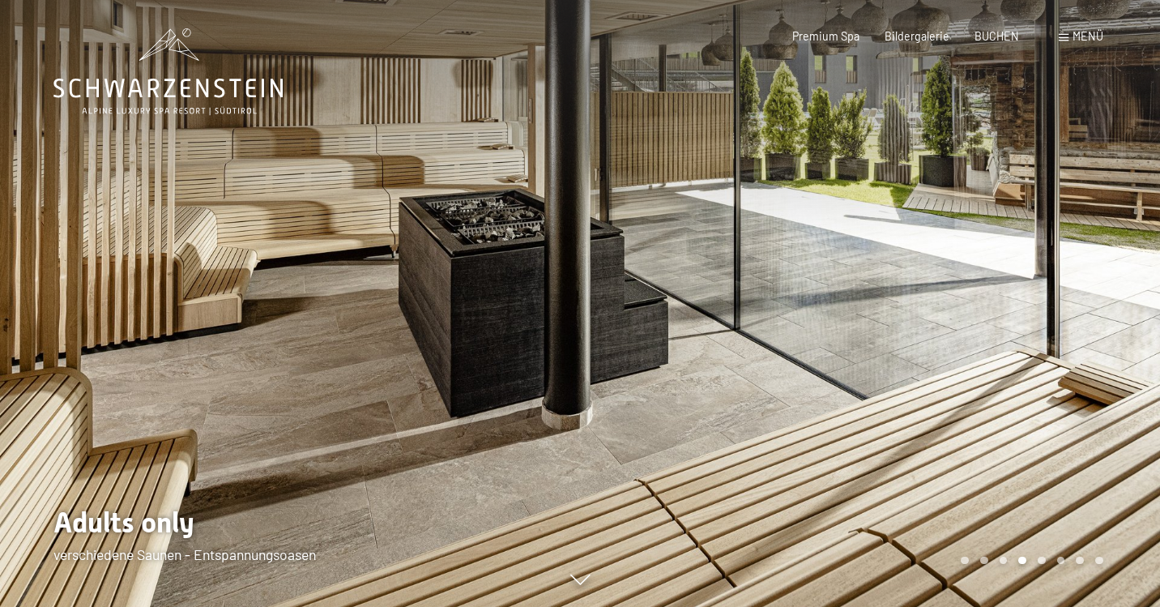
click at [1106, 370] on div at bounding box center [870, 303] width 580 height 607
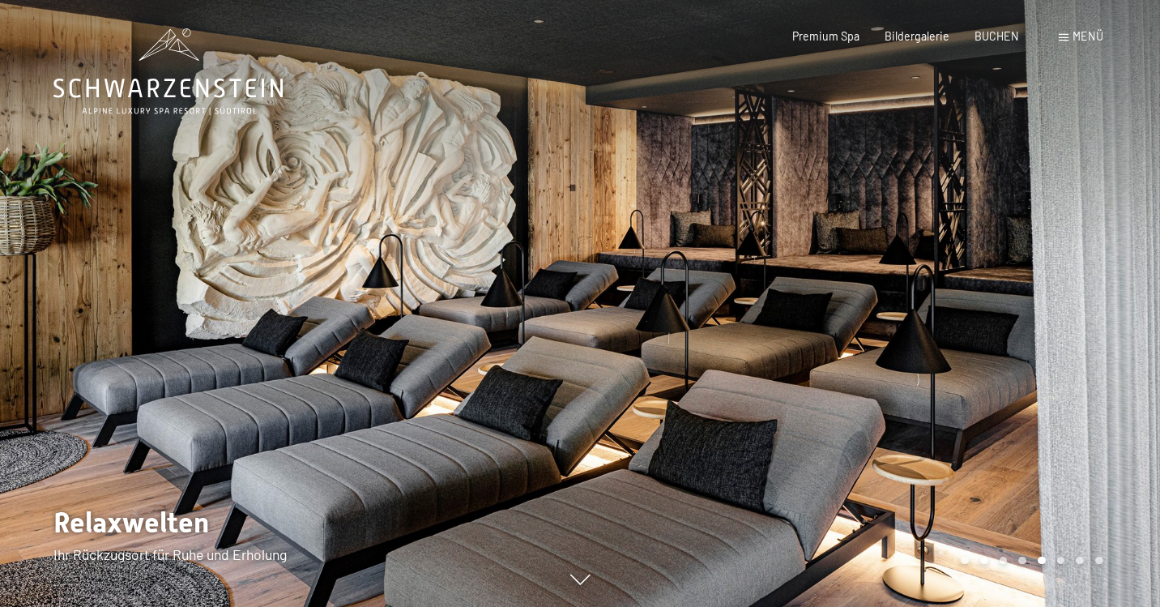
click at [1106, 370] on div at bounding box center [870, 303] width 580 height 607
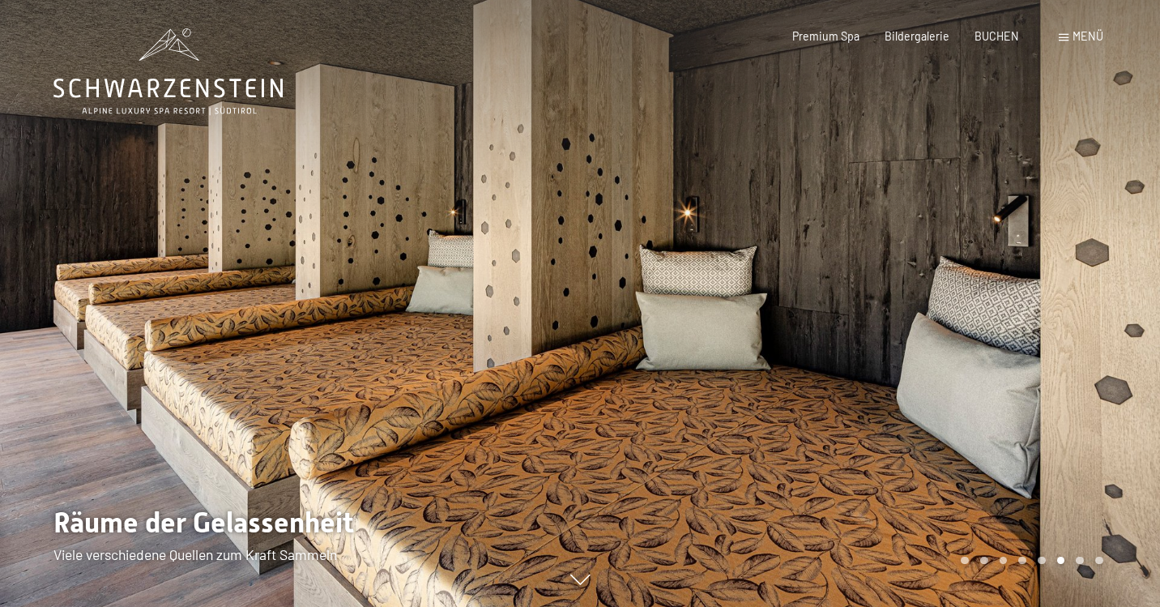
click at [1106, 370] on div at bounding box center [870, 303] width 580 height 607
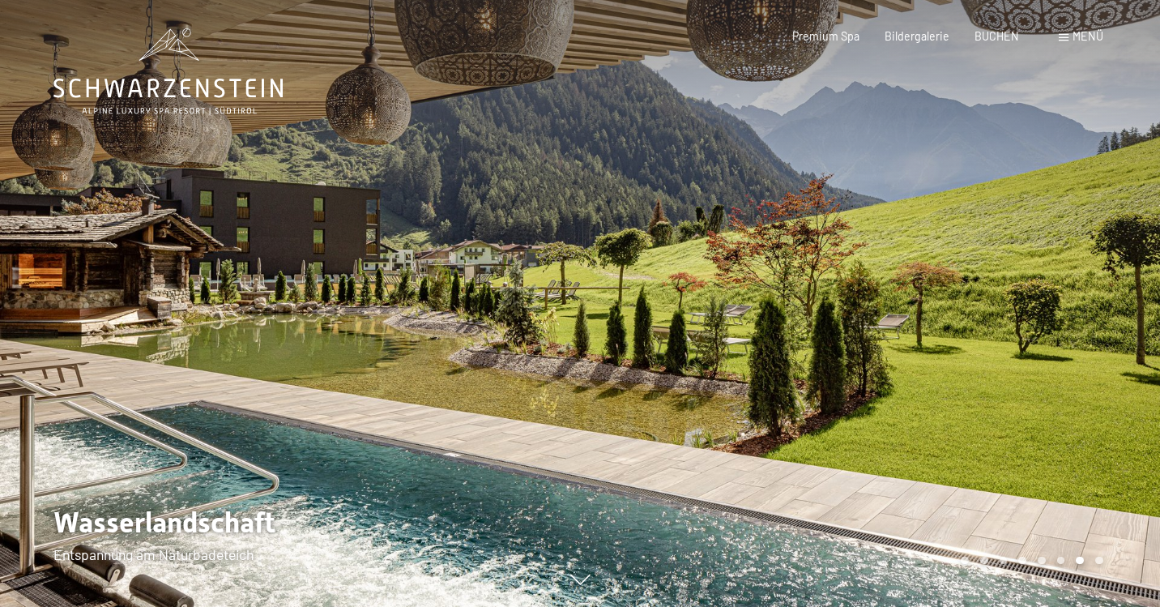
click at [1106, 370] on div at bounding box center [870, 303] width 580 height 607
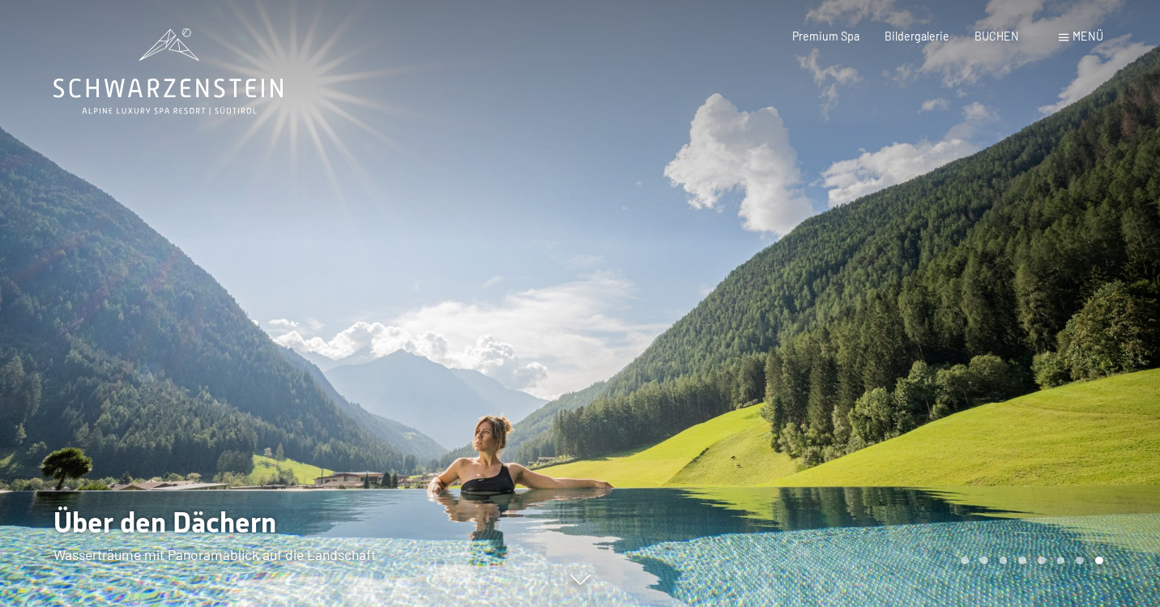
click at [1059, 332] on div at bounding box center [870, 303] width 580 height 607
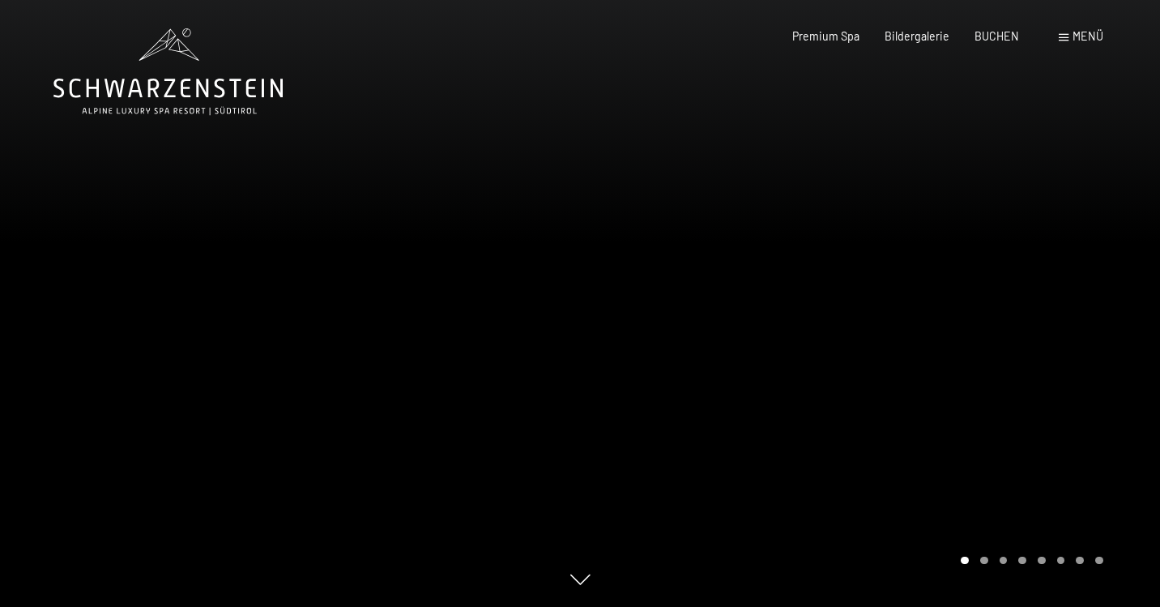
click at [1085, 350] on div at bounding box center [870, 303] width 580 height 607
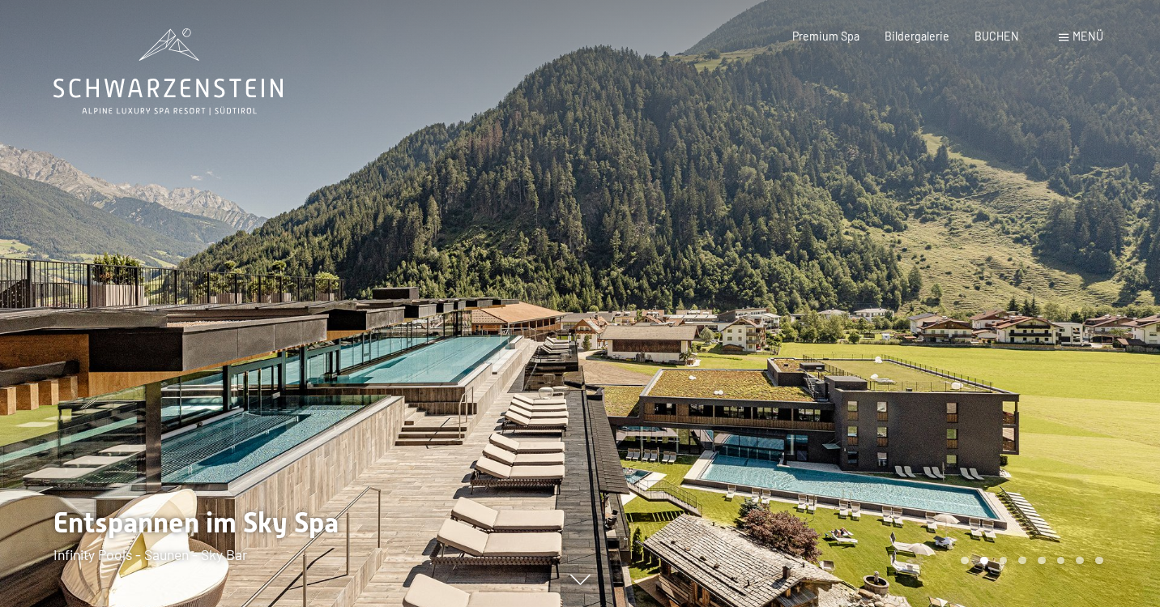
click at [1085, 350] on div at bounding box center [870, 303] width 580 height 607
